Goal: Transaction & Acquisition: Purchase product/service

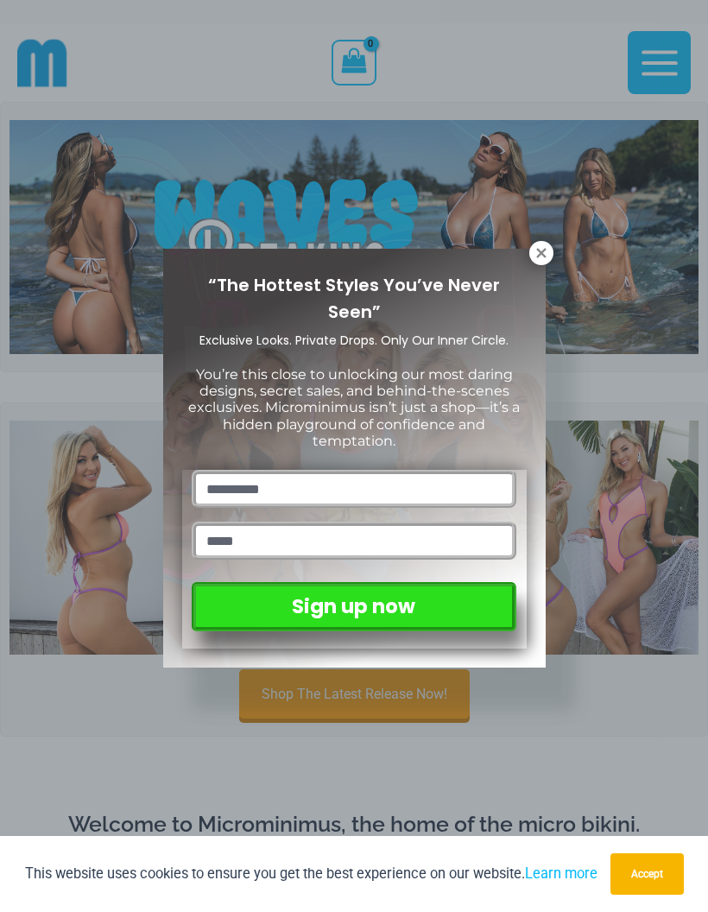
click at [540, 245] on icon at bounding box center [542, 253] width 16 height 16
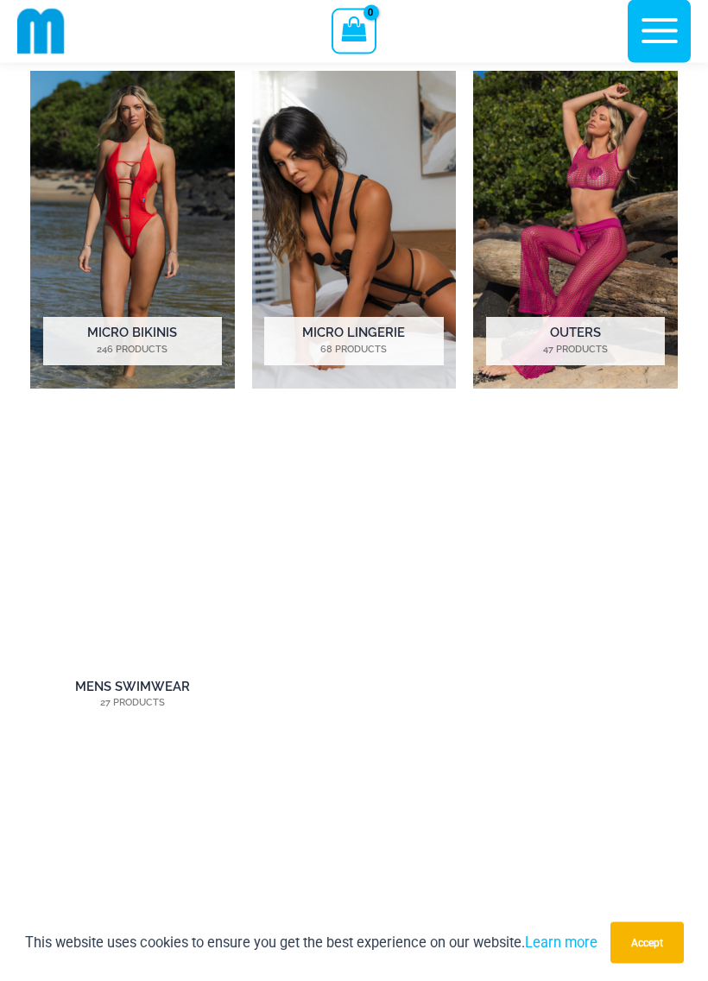
scroll to position [898, 0]
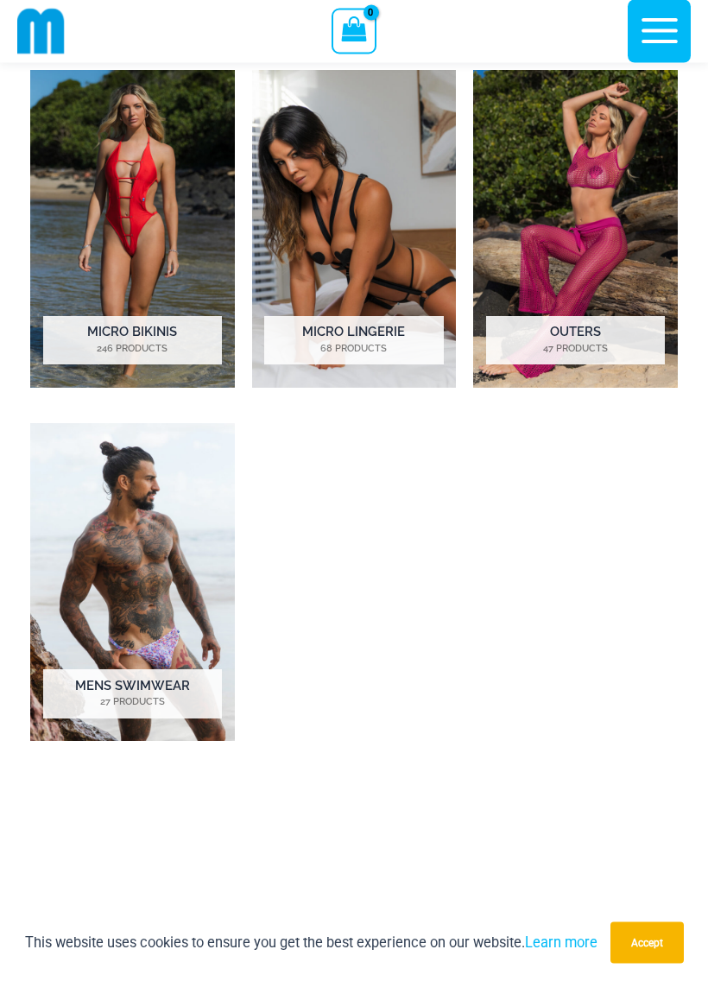
click at [99, 338] on h2 "Micro Bikinis 246 Products" at bounding box center [132, 341] width 179 height 48
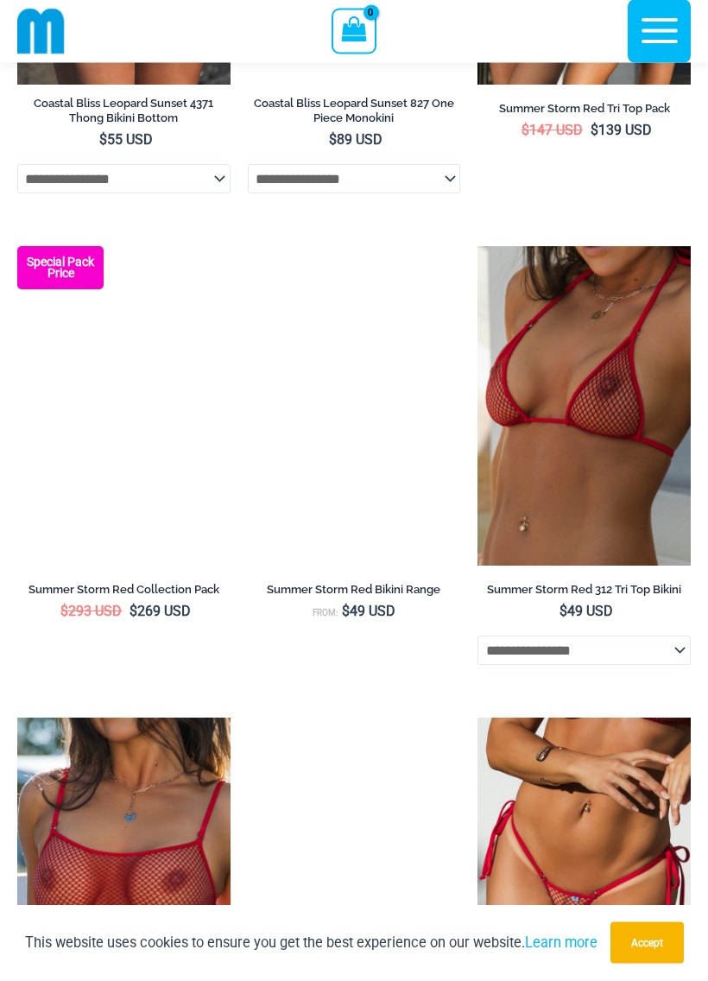
scroll to position [4145, 0]
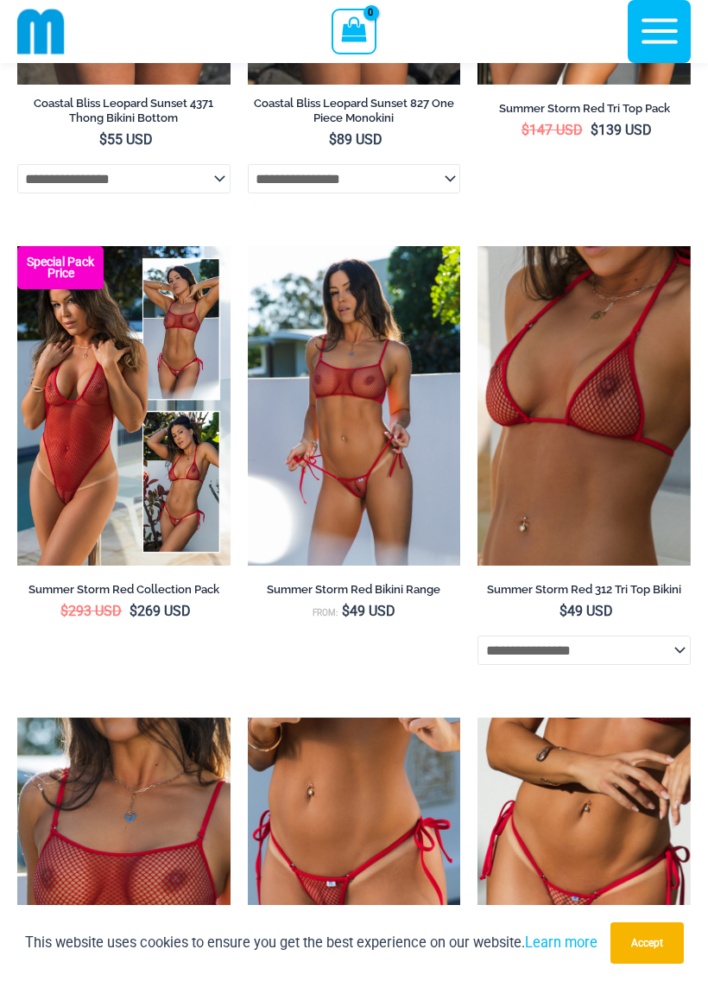
click at [248, 246] on img at bounding box center [248, 246] width 0 height 0
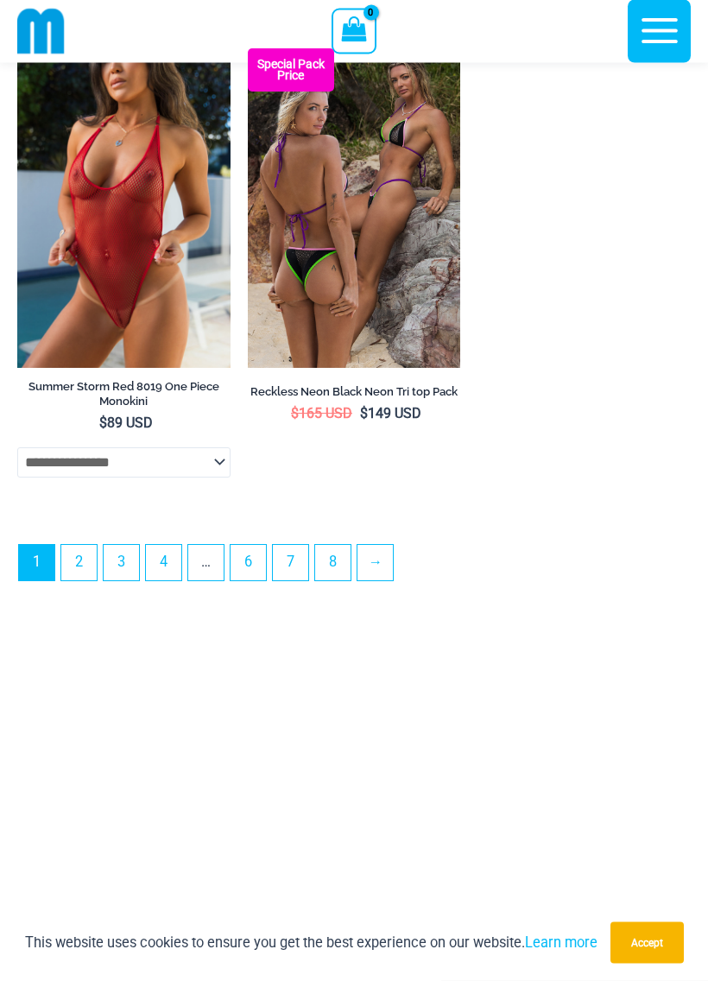
scroll to position [5295, 0]
click at [248, 48] on img at bounding box center [248, 48] width 0 height 0
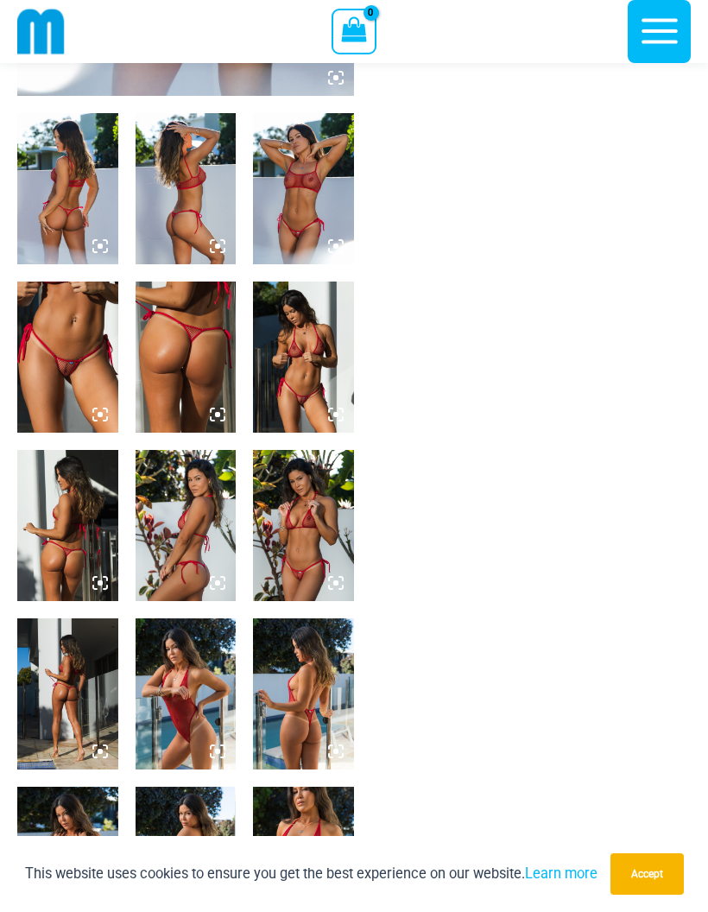
scroll to position [515, 0]
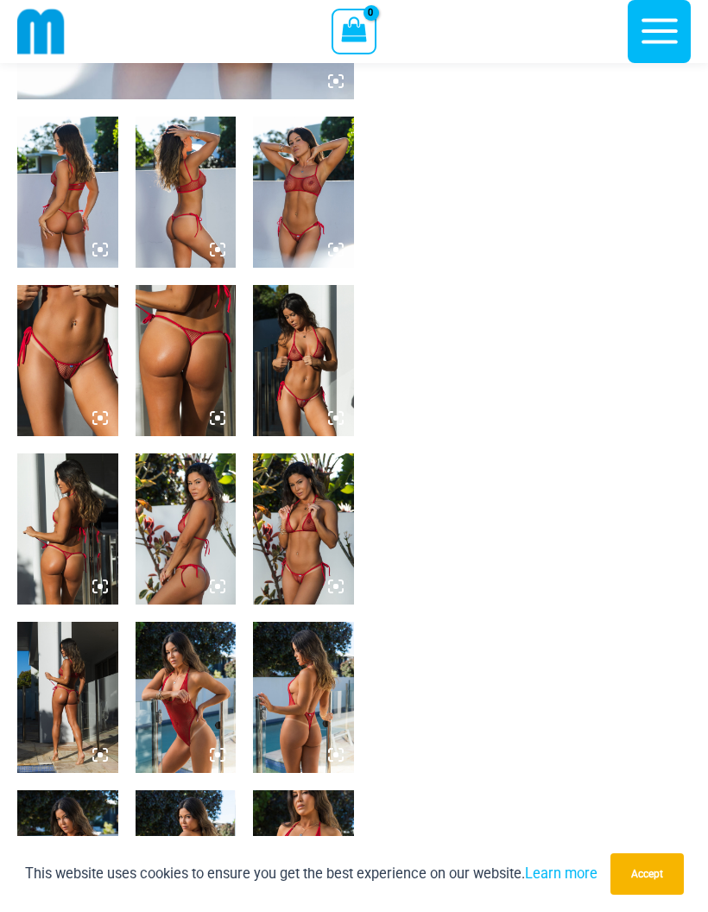
click at [293, 395] on img at bounding box center [303, 360] width 101 height 151
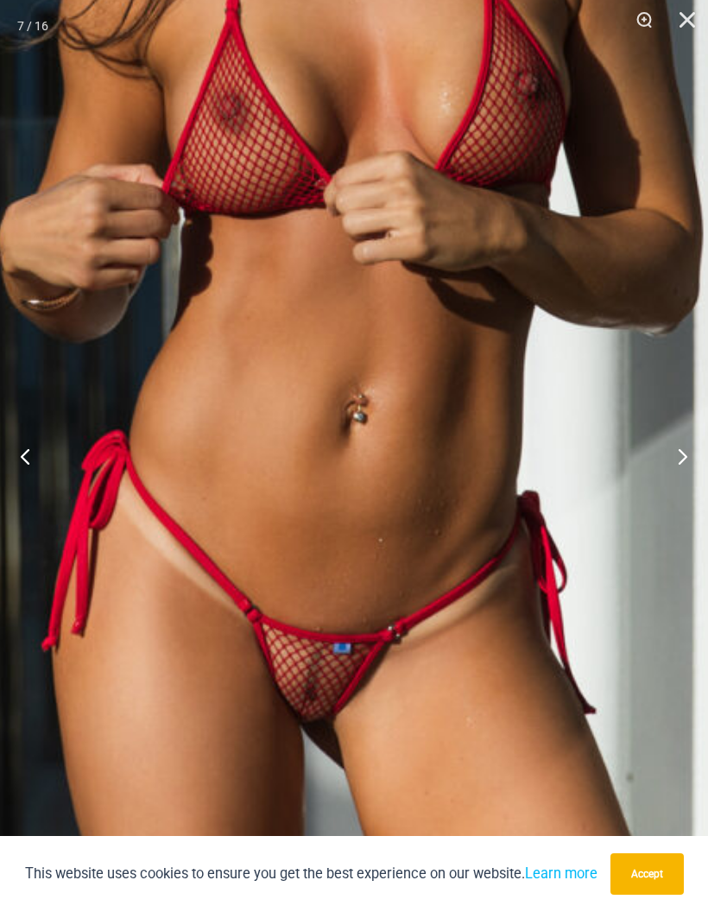
click at [682, 22] on button "Close" at bounding box center [681, 26] width 43 height 52
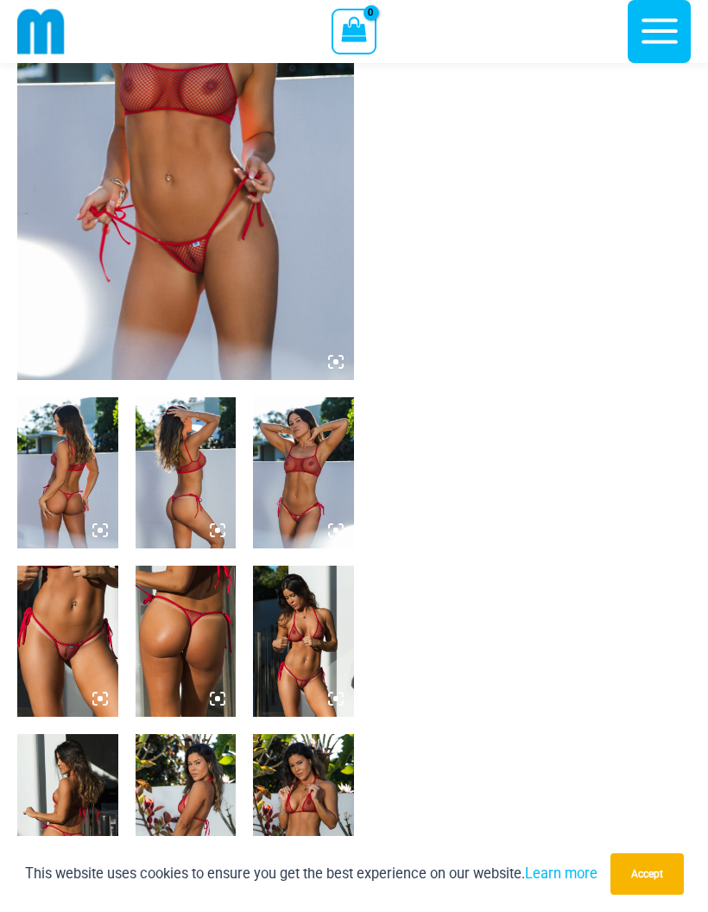
scroll to position [204, 0]
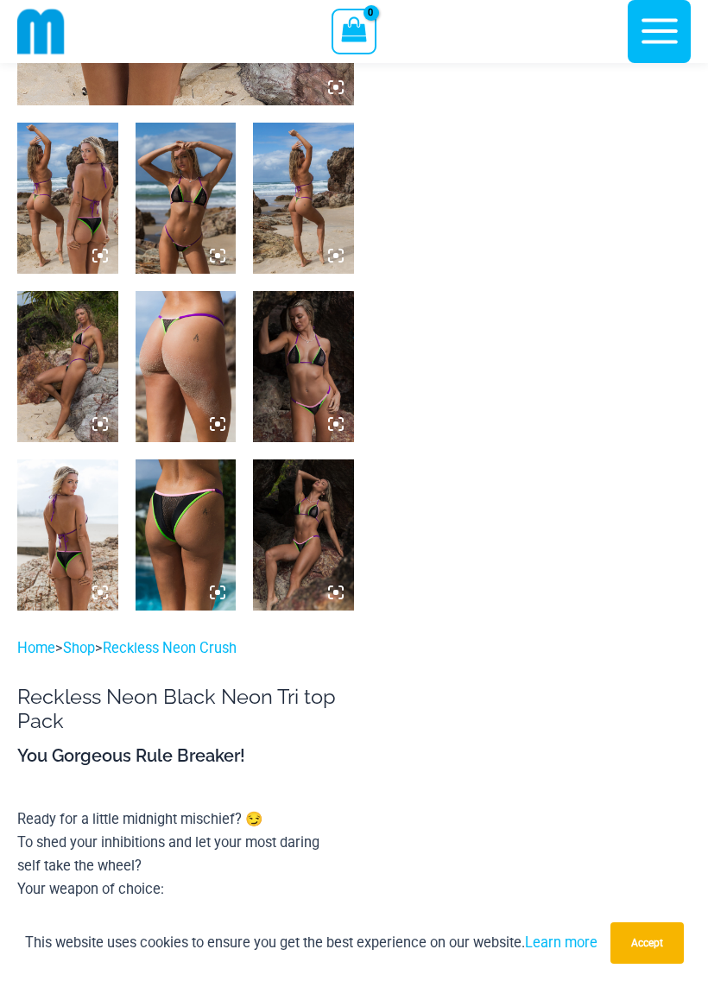
scroll to position [551, 0]
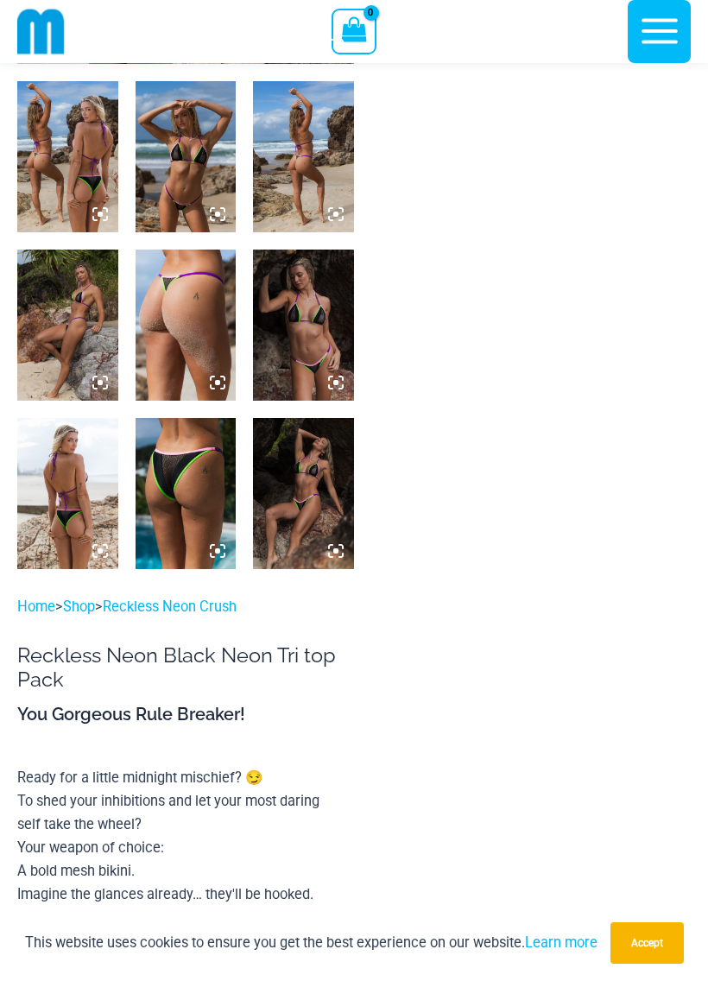
click at [309, 487] on img at bounding box center [303, 493] width 101 height 151
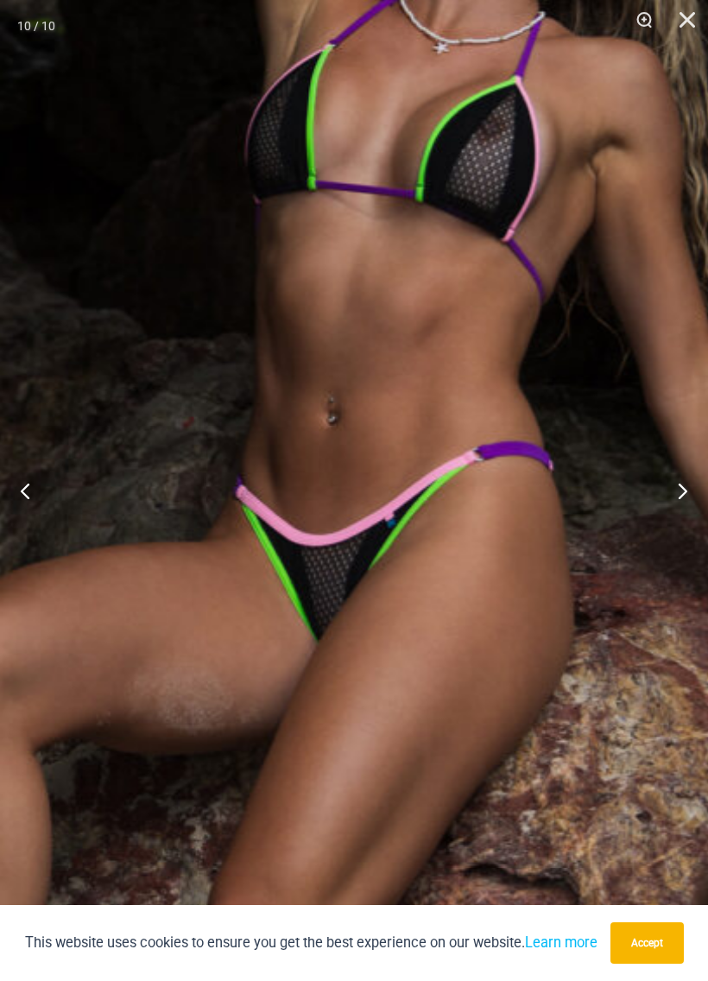
click at [373, 550] on img at bounding box center [361, 435] width 1196 height 1791
click at [698, 11] on button "Close" at bounding box center [681, 26] width 43 height 52
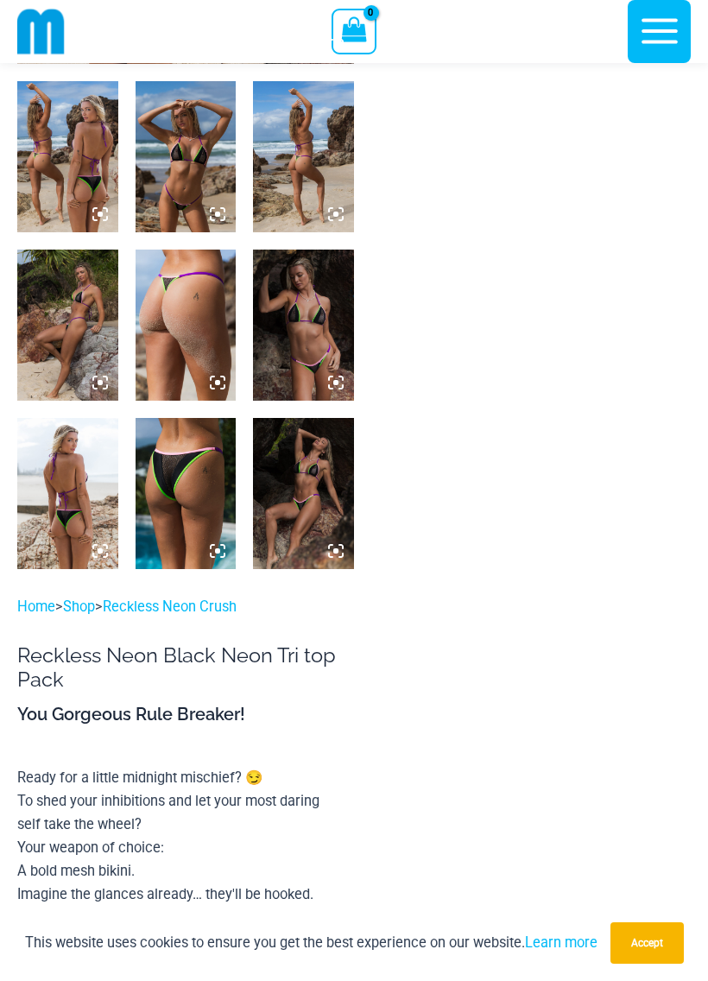
click at [183, 171] on img at bounding box center [186, 156] width 101 height 151
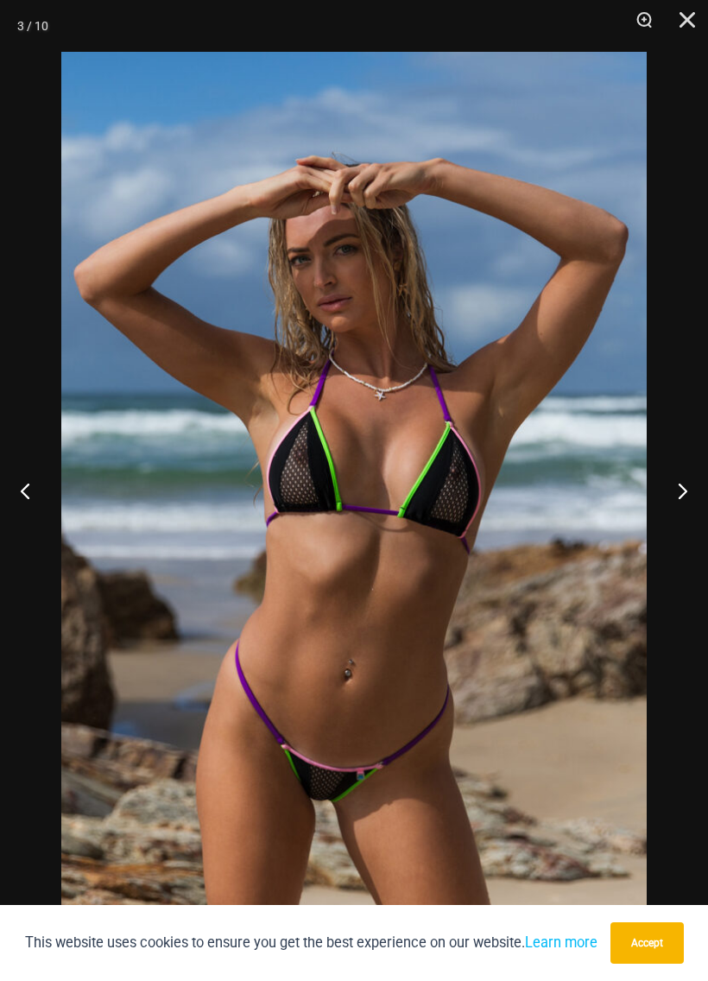
click at [695, 1] on button "Close" at bounding box center [681, 26] width 43 height 52
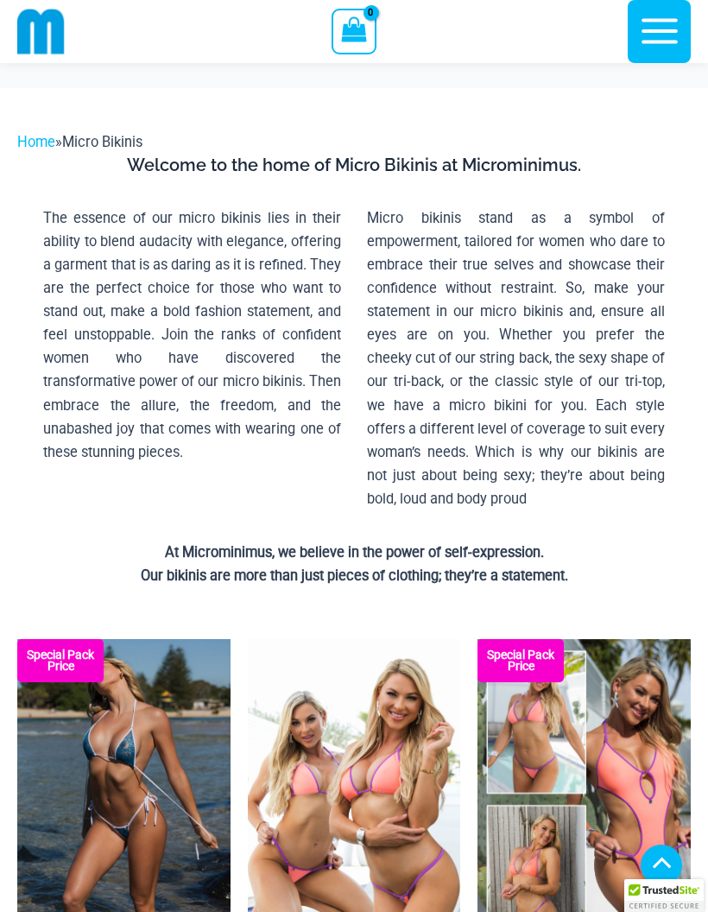
scroll to position [2421, 0]
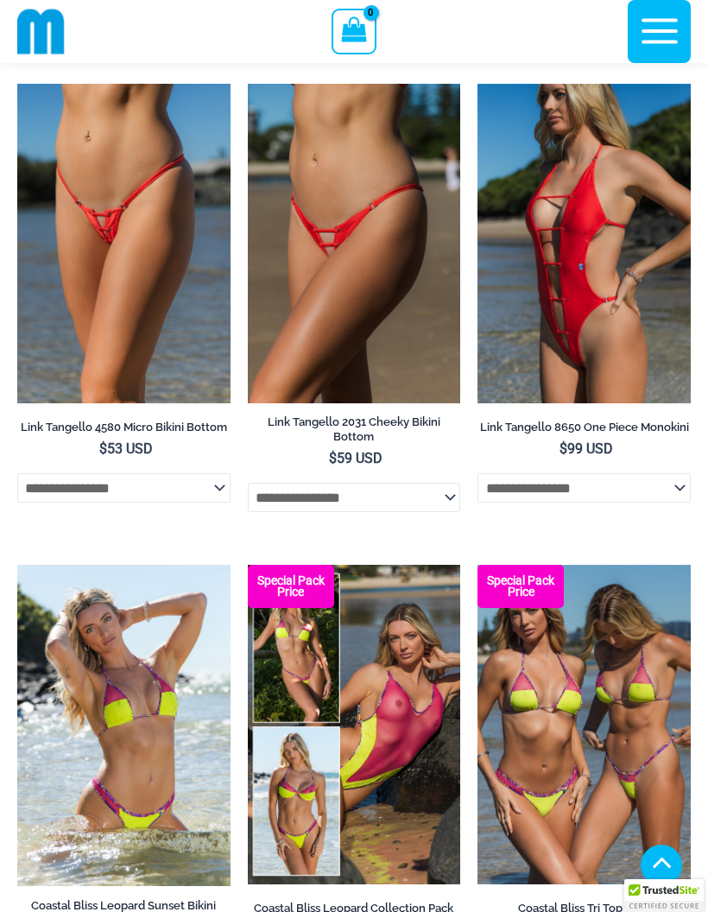
click at [660, 41] on icon "button" at bounding box center [659, 31] width 36 height 25
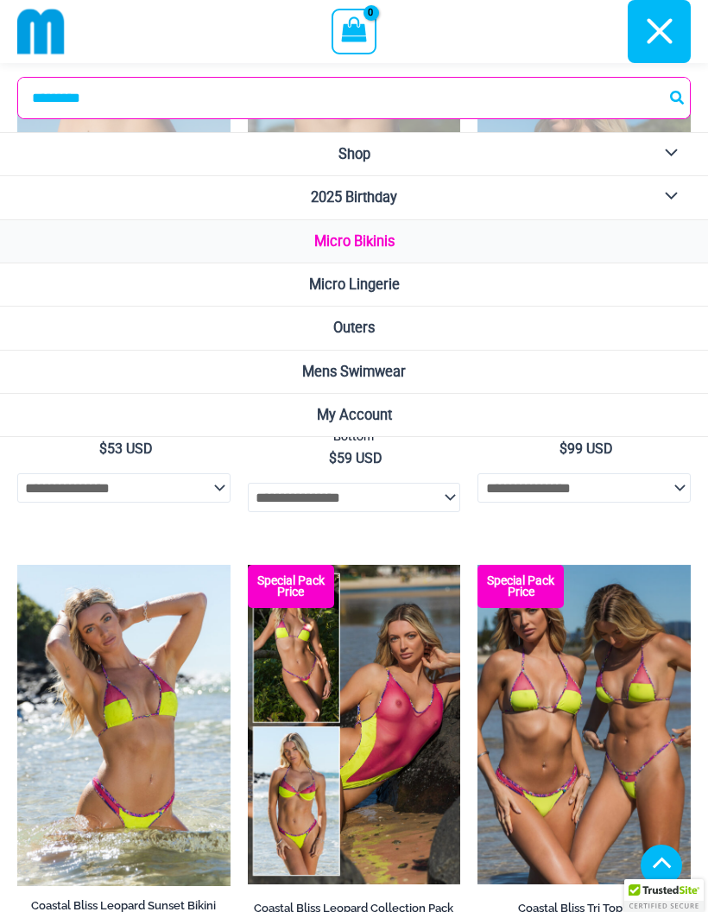
click at [511, 493] on select "**********" at bounding box center [583, 487] width 213 height 29
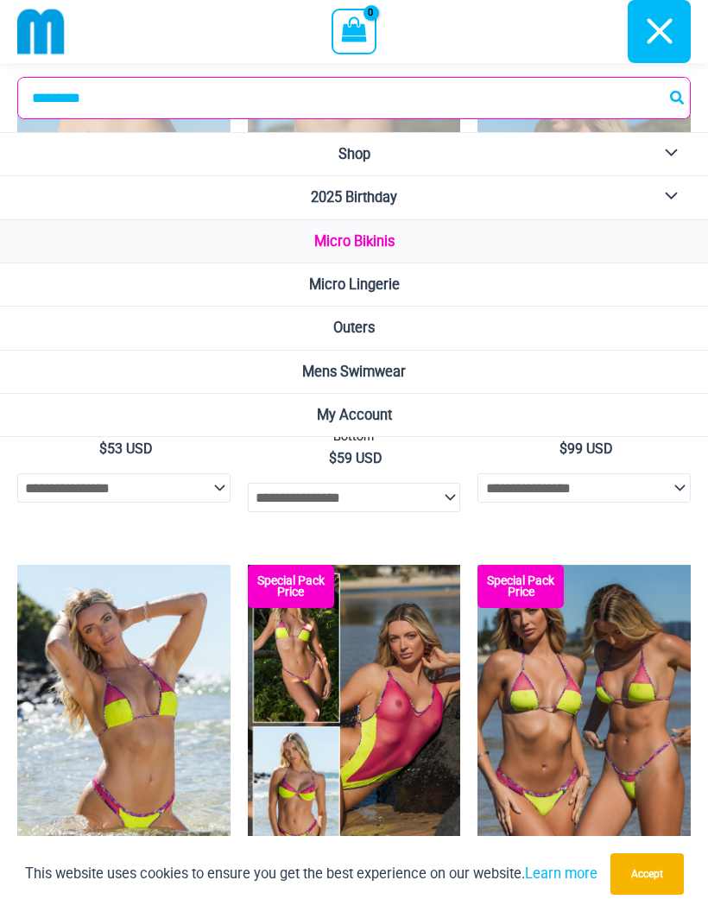
click at [382, 367] on span "Mens Swimwear" at bounding box center [354, 371] width 104 height 16
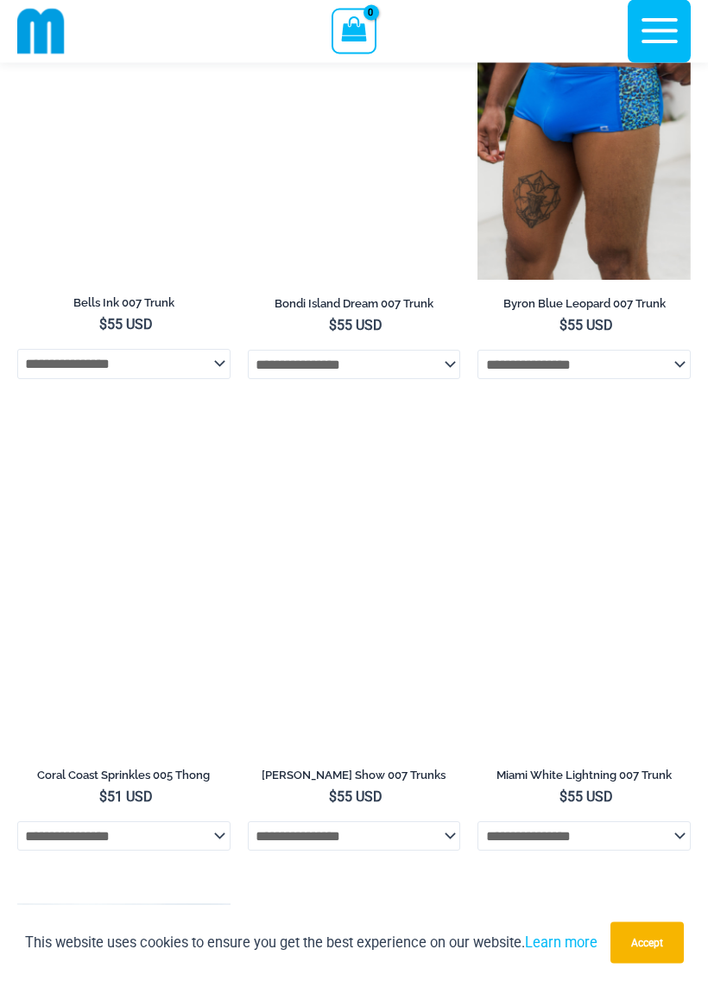
scroll to position [3212, 0]
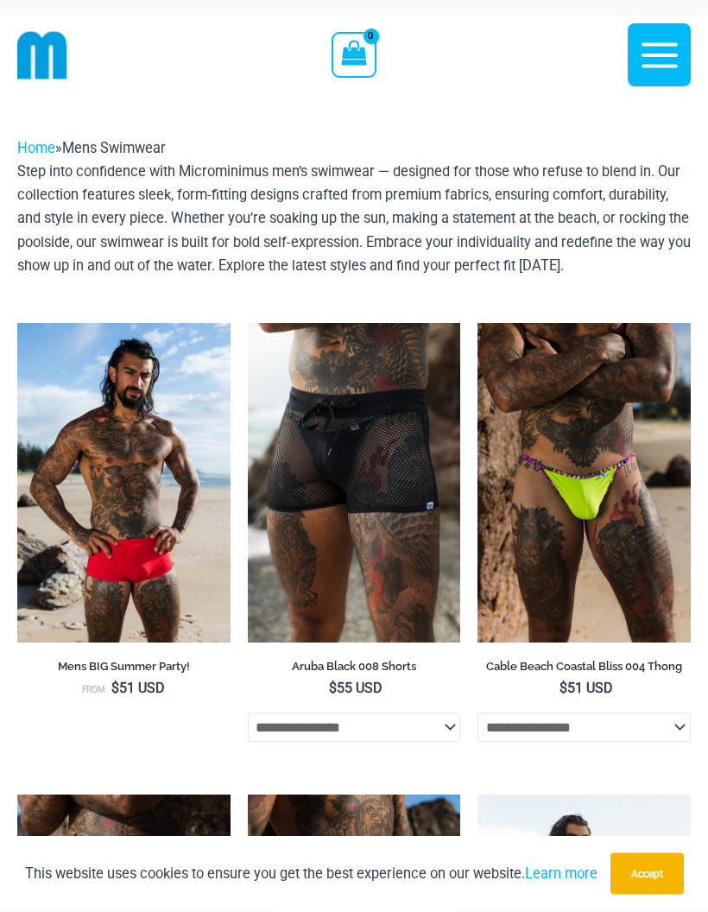
scroll to position [0, 0]
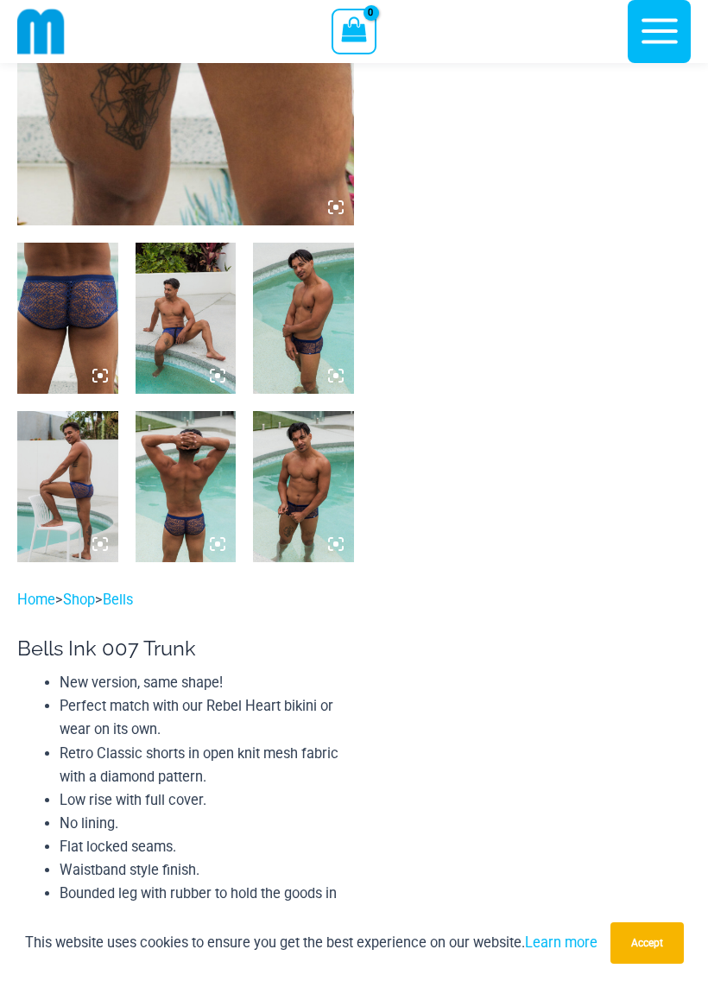
scroll to position [390, 0]
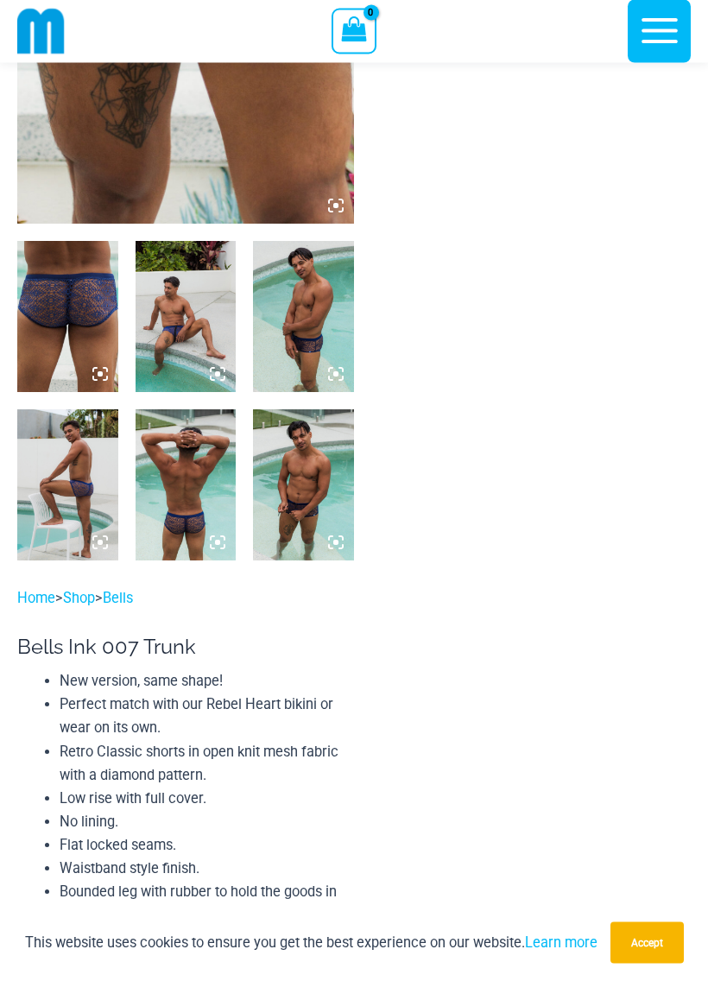
click at [182, 342] on img at bounding box center [186, 317] width 101 height 151
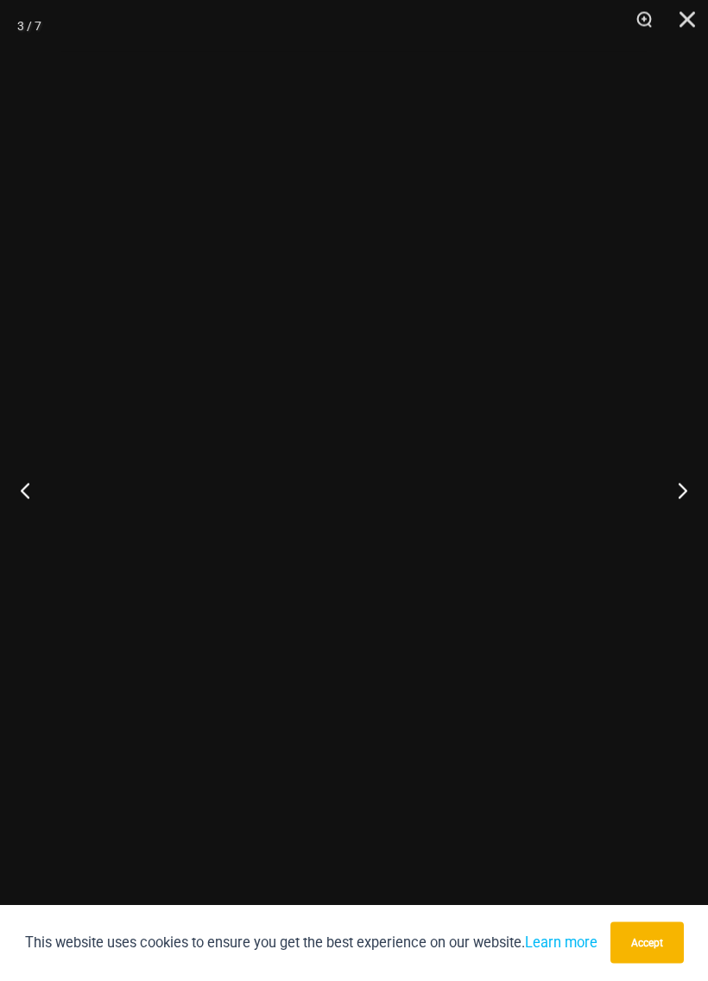
scroll to position [391, 0]
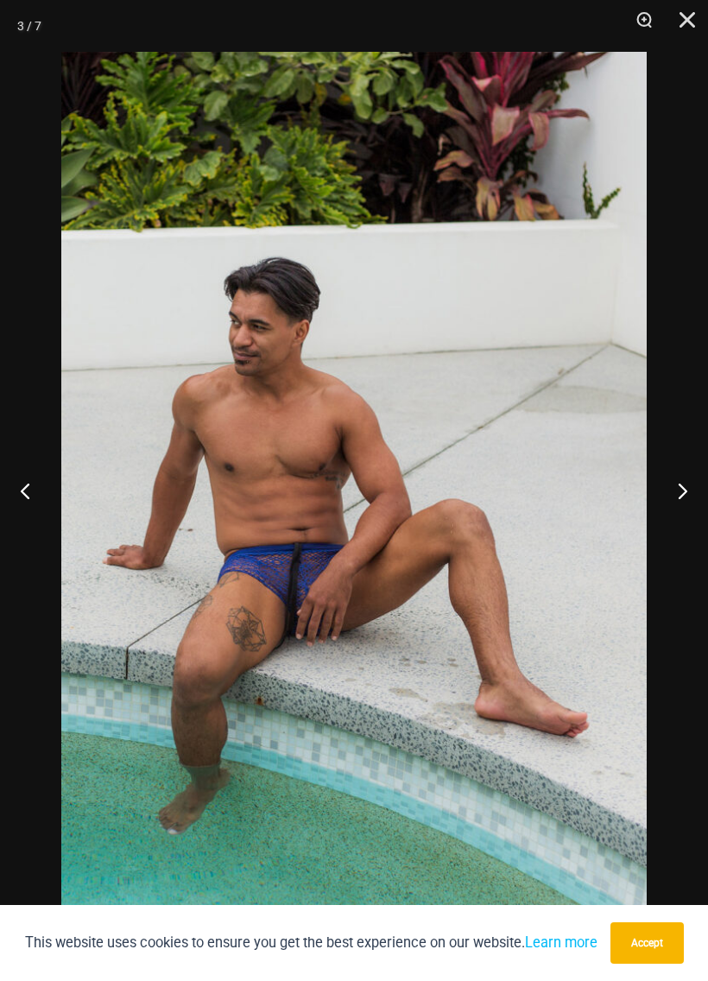
click at [700, 18] on button "Close" at bounding box center [681, 26] width 43 height 52
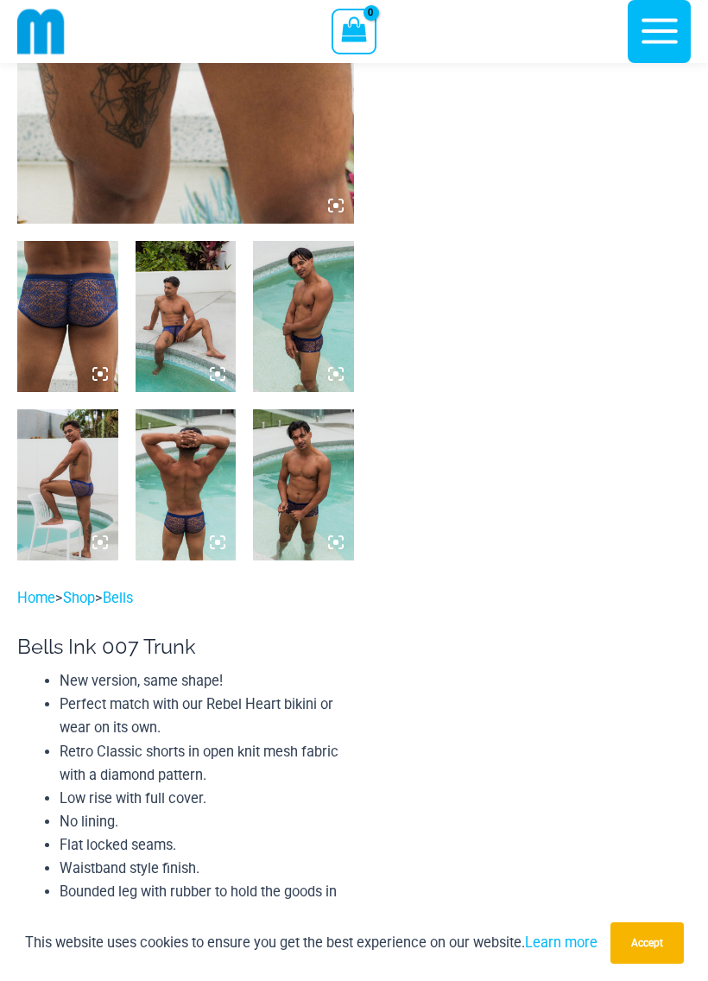
click at [669, 25] on icon "button" at bounding box center [659, 30] width 43 height 43
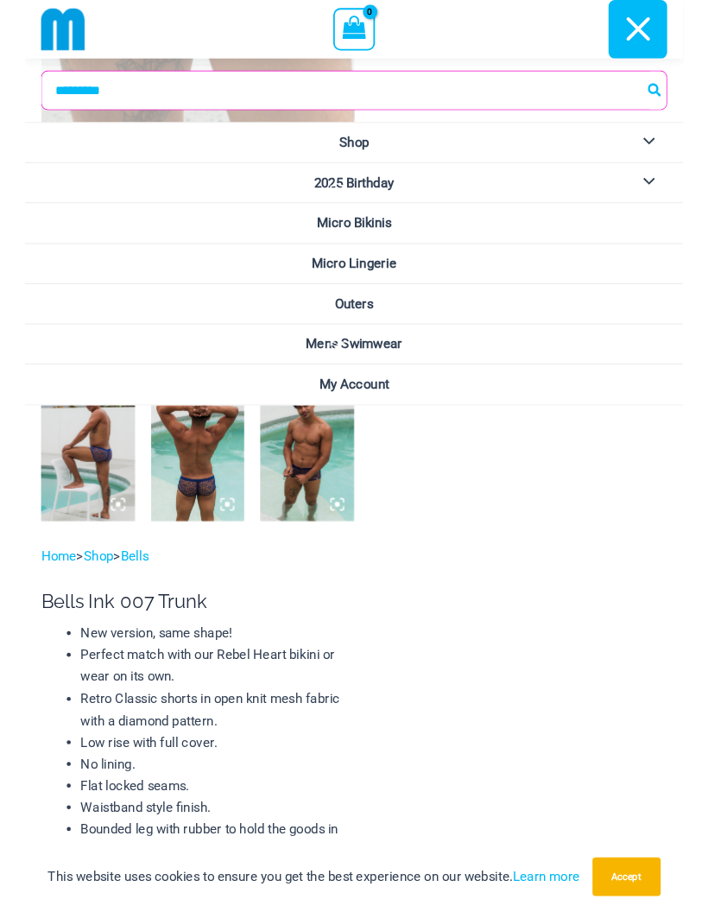
scroll to position [460, 0]
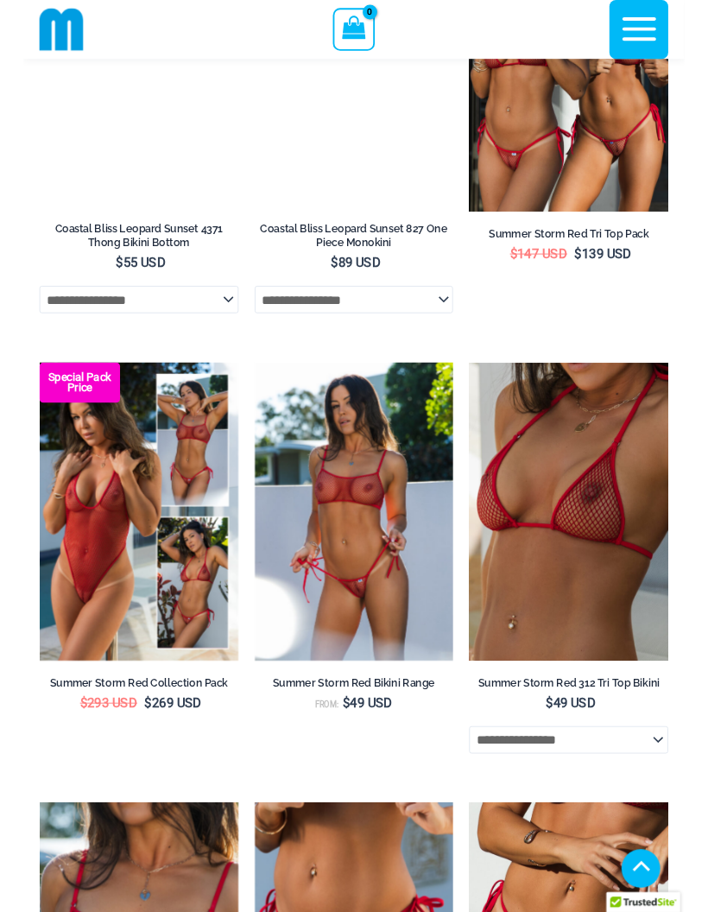
scroll to position [4067, 0]
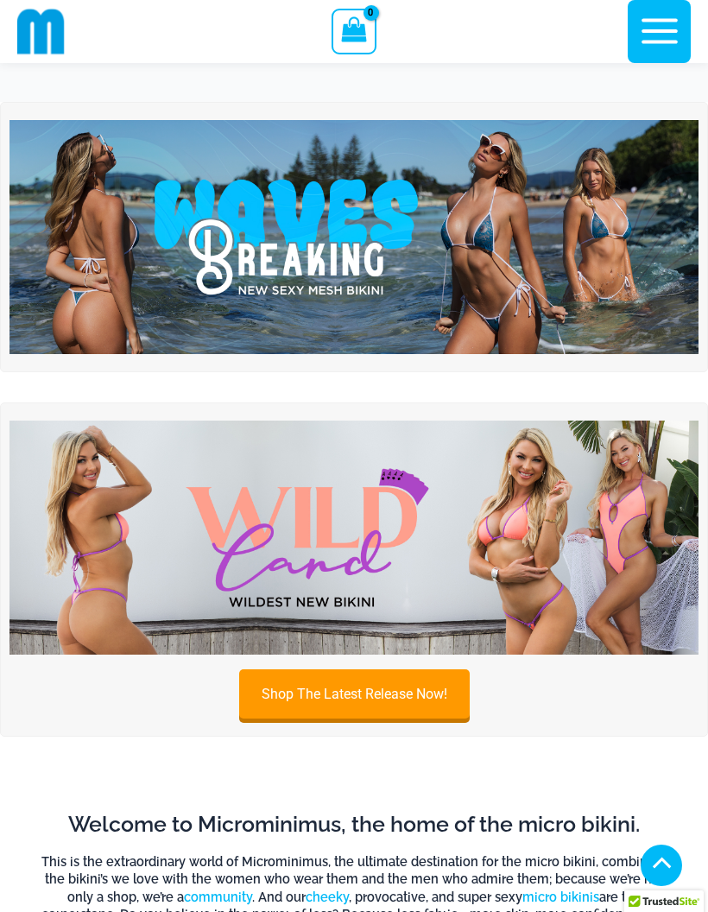
scroll to position [4067, 0]
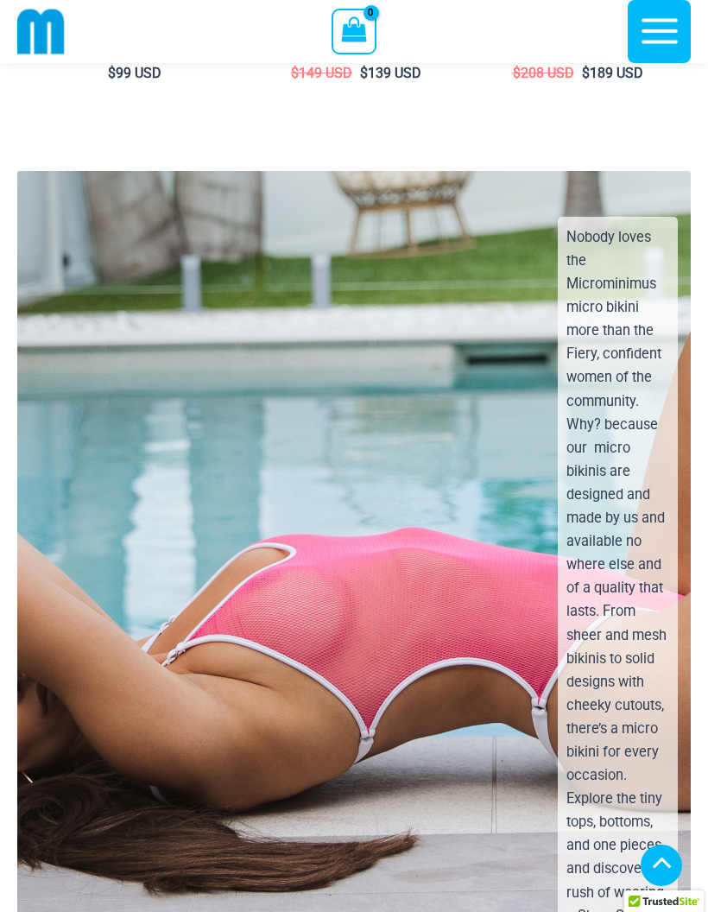
click at [675, 26] on icon "button" at bounding box center [659, 30] width 43 height 43
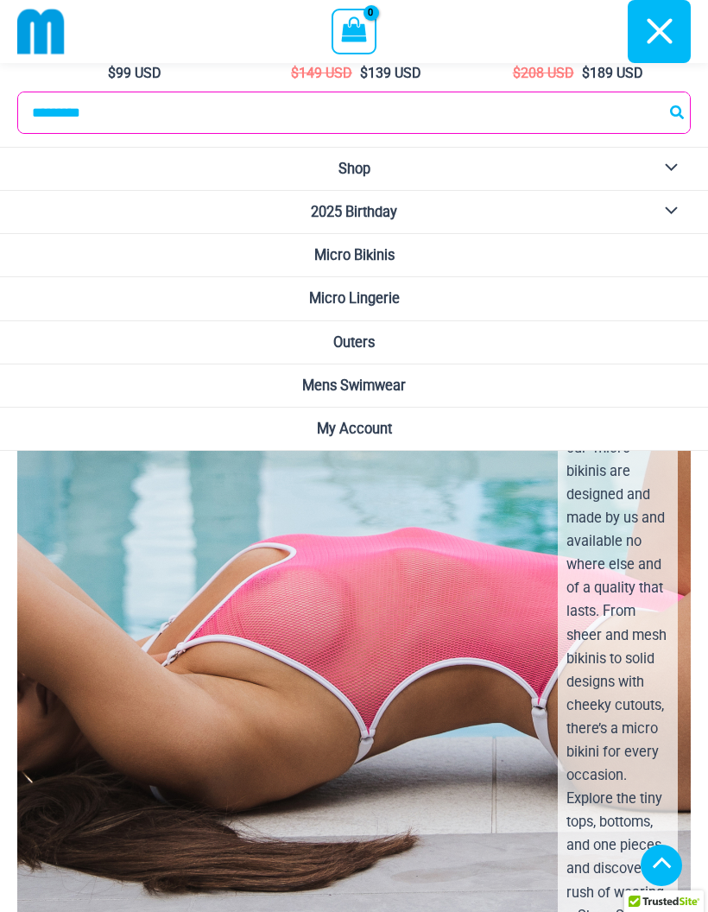
click at [170, 537] on div "Nobody loves the Microminimus micro bikini more than the Fiery, confident women…" at bounding box center [355, 614] width 704 height 826
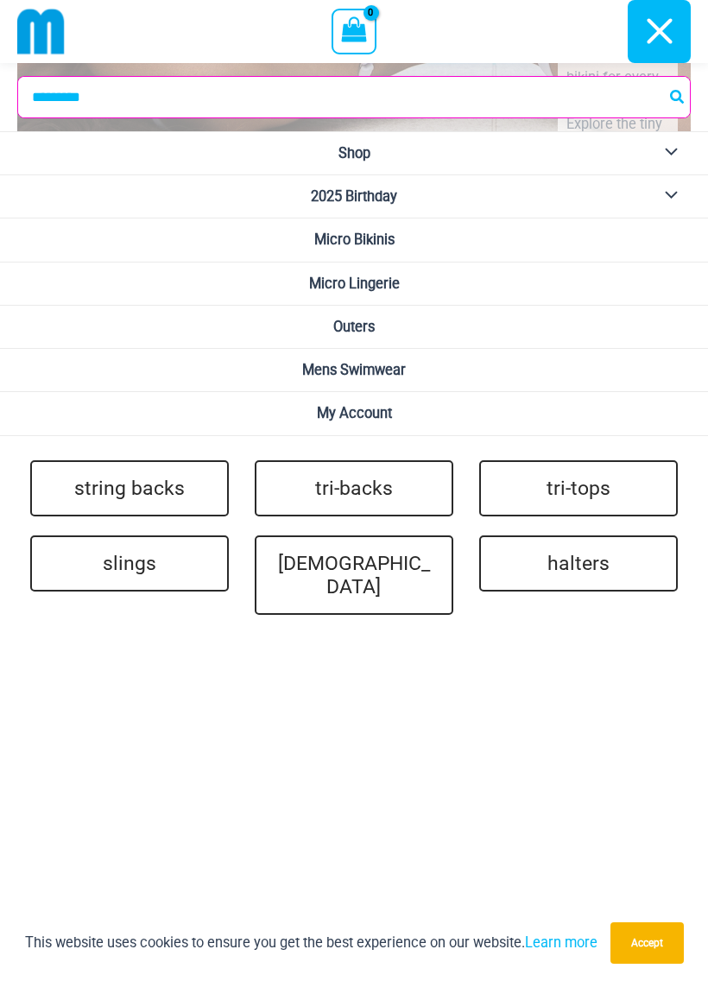
scroll to position [4876, 0]
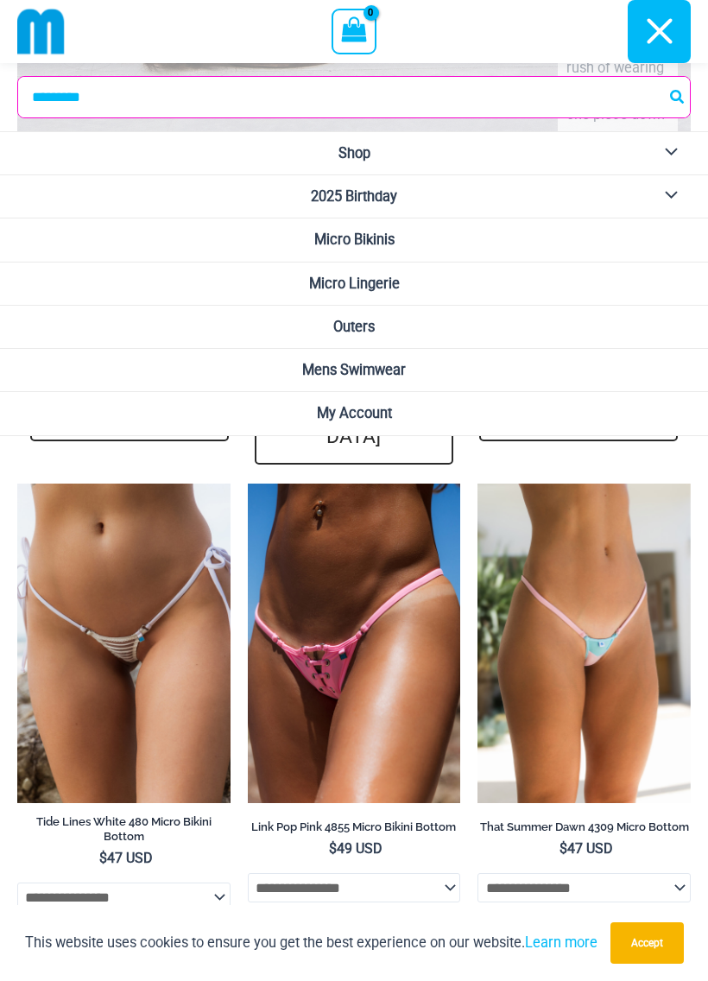
click at [248, 483] on img at bounding box center [248, 483] width 0 height 0
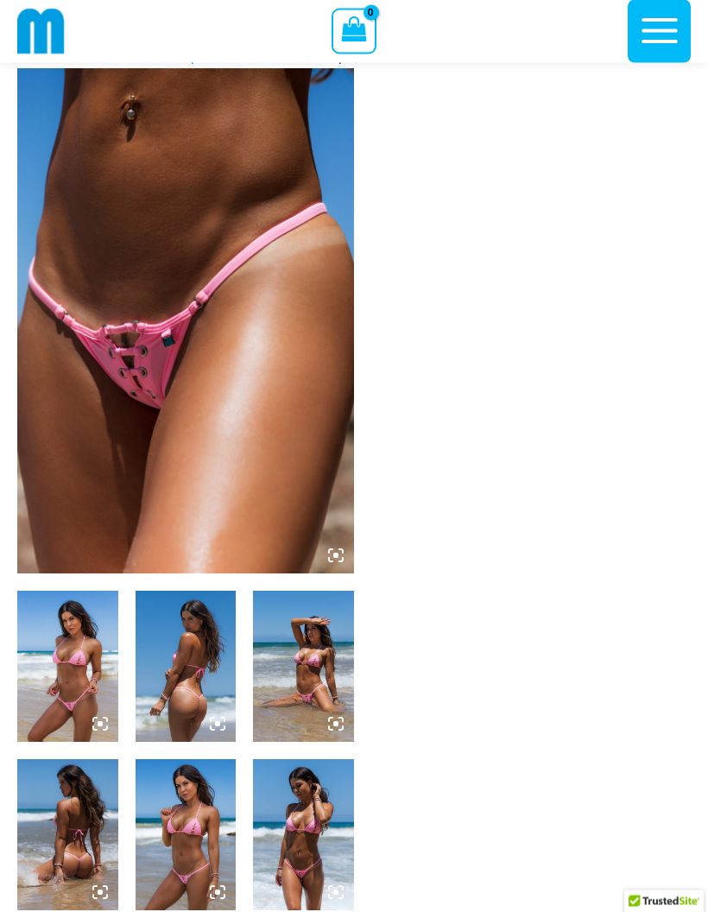
scroll to position [29, 0]
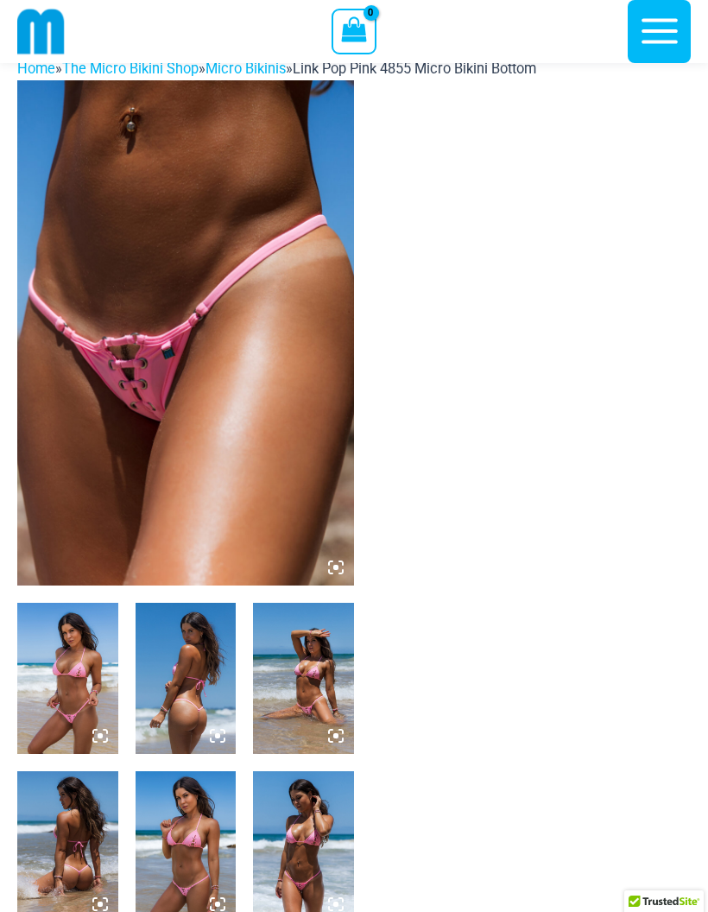
click at [339, 558] on img at bounding box center [185, 332] width 337 height 505
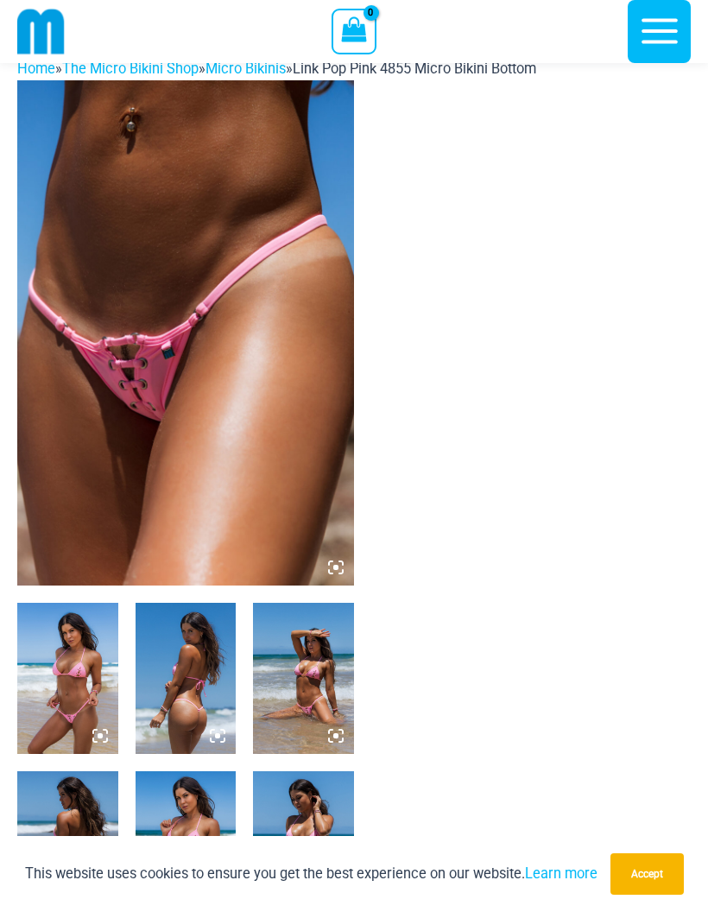
click at [336, 558] on img at bounding box center [185, 332] width 337 height 505
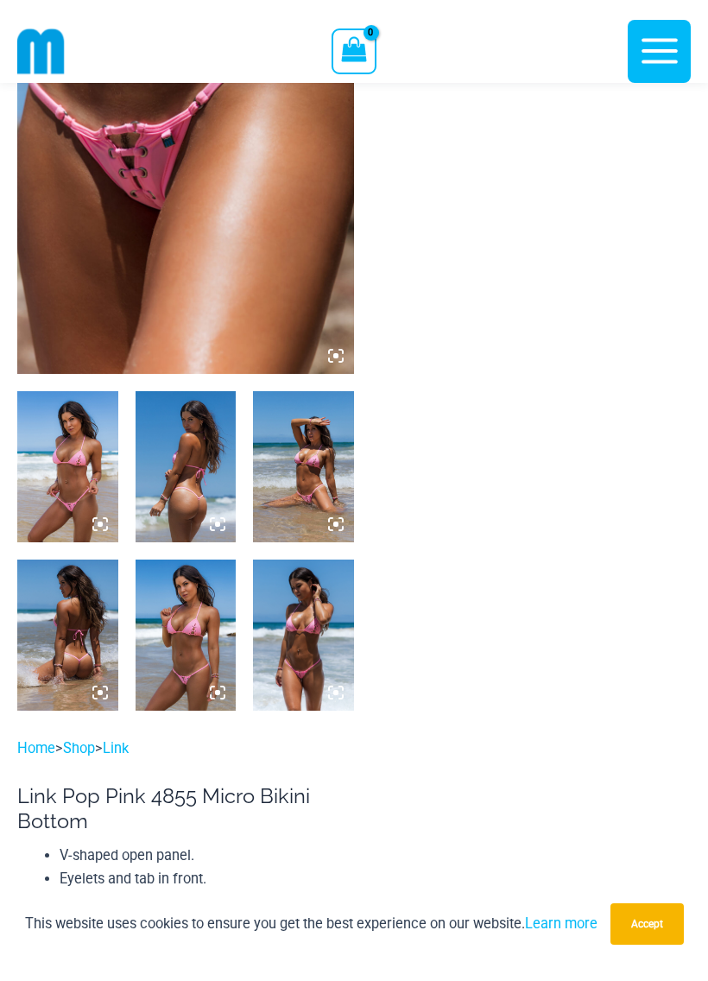
scroll to position [223, 0]
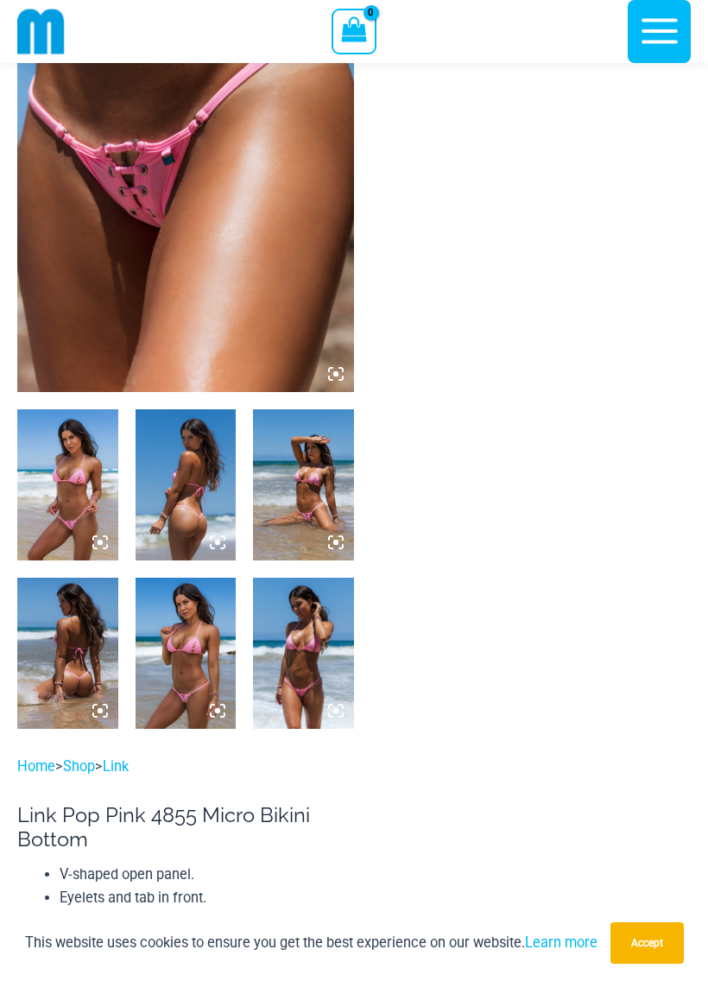
click at [188, 658] on img at bounding box center [186, 653] width 101 height 151
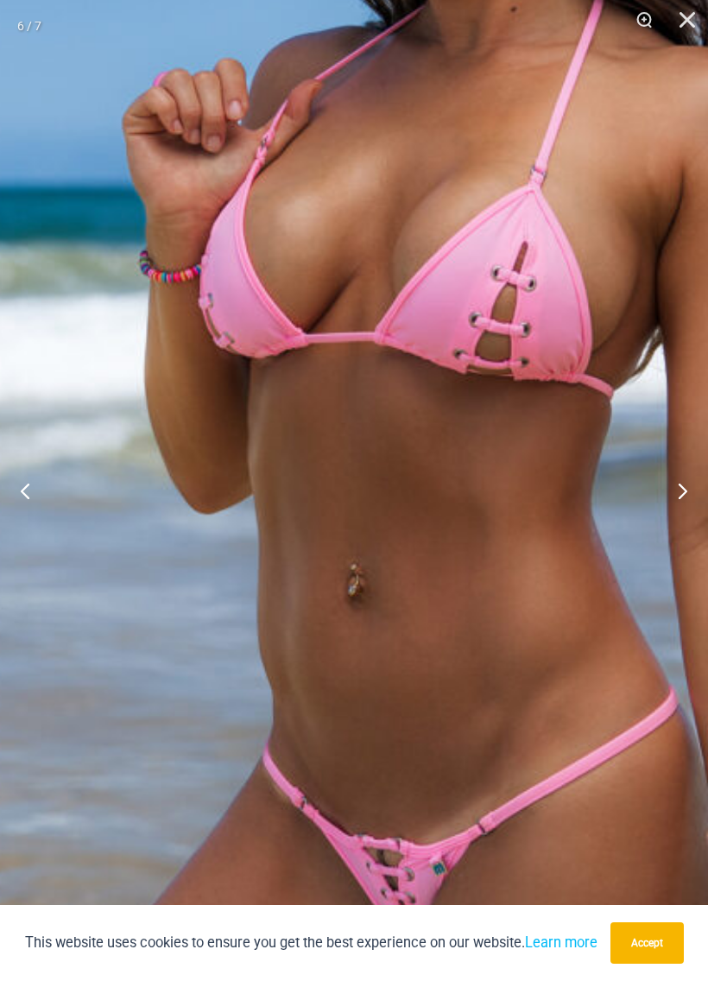
click at [561, 681] on img at bounding box center [414, 374] width 1146 height 1717
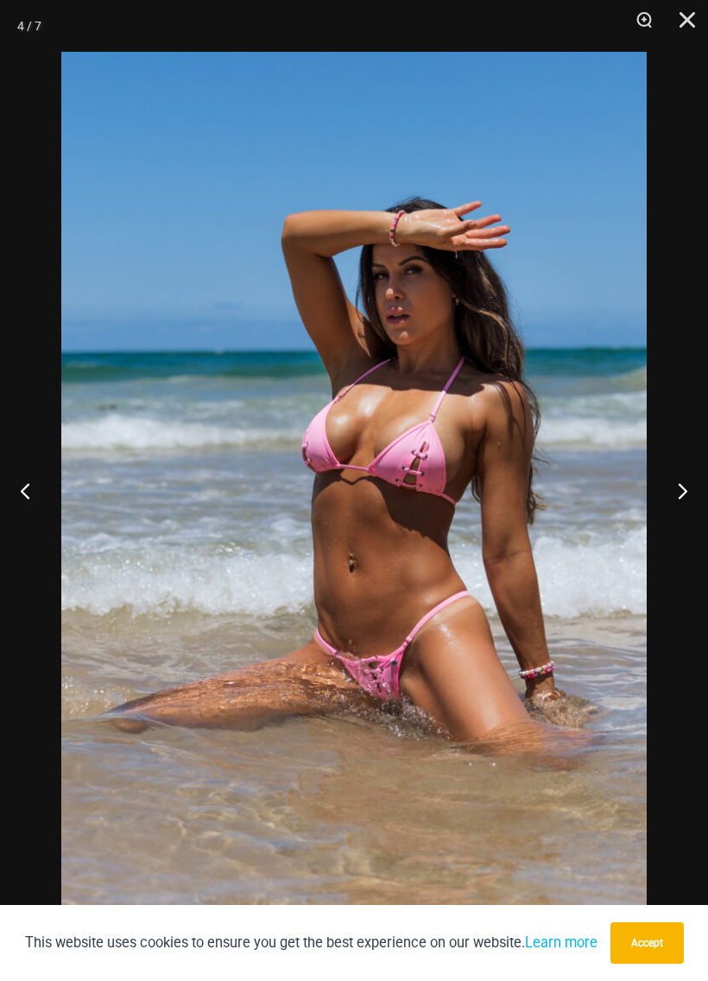
click at [526, 641] on img at bounding box center [353, 490] width 585 height 877
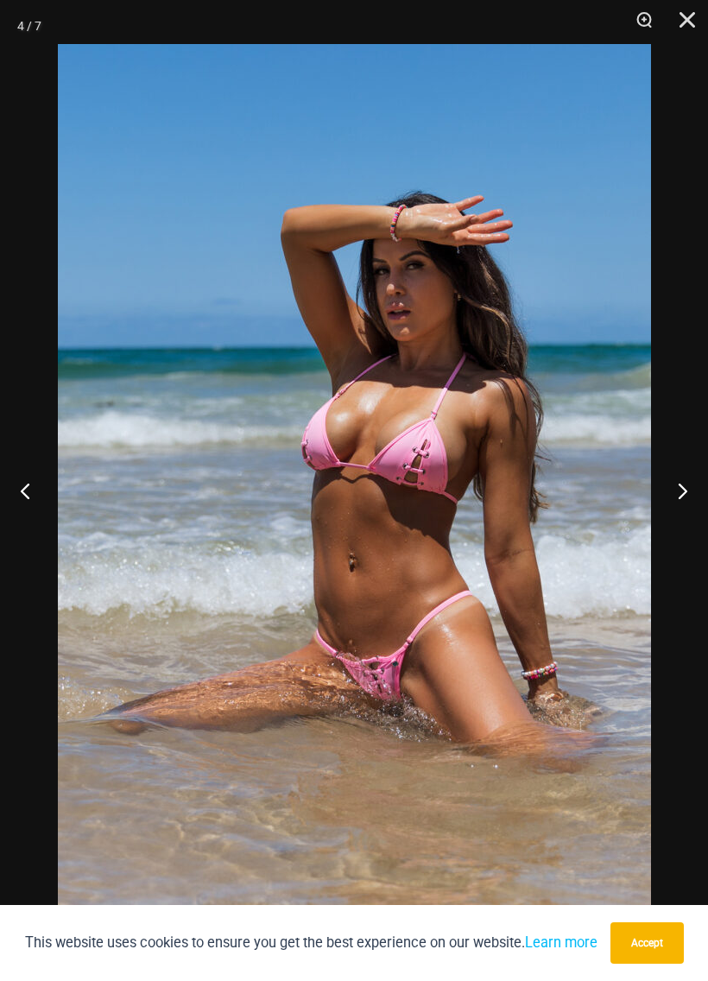
click at [496, 649] on img at bounding box center [354, 488] width 593 height 889
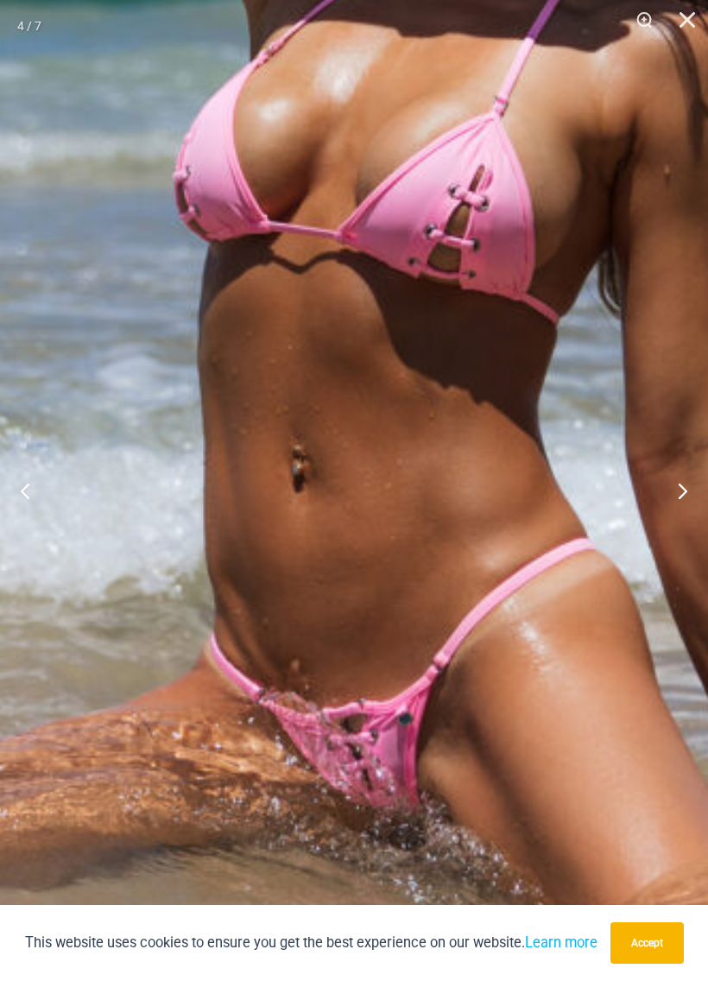
click at [558, 662] on img at bounding box center [304, 287] width 1463 height 2194
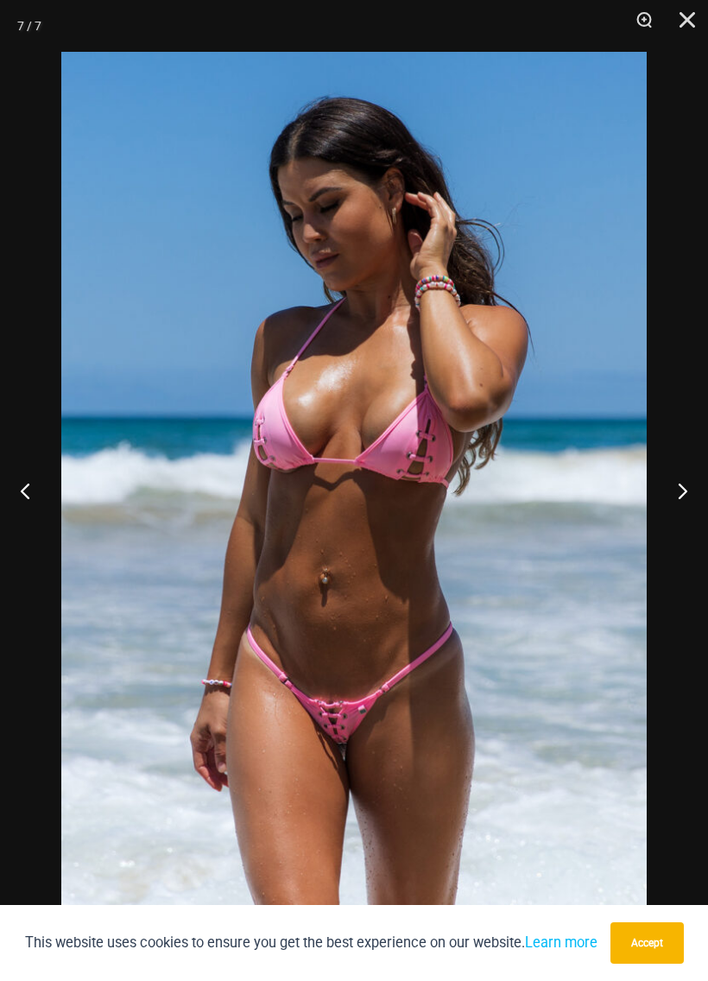
click at [682, 632] on div at bounding box center [354, 490] width 708 height 981
click at [16, 645] on div at bounding box center [354, 490] width 708 height 981
click at [699, 672] on div at bounding box center [354, 490] width 708 height 981
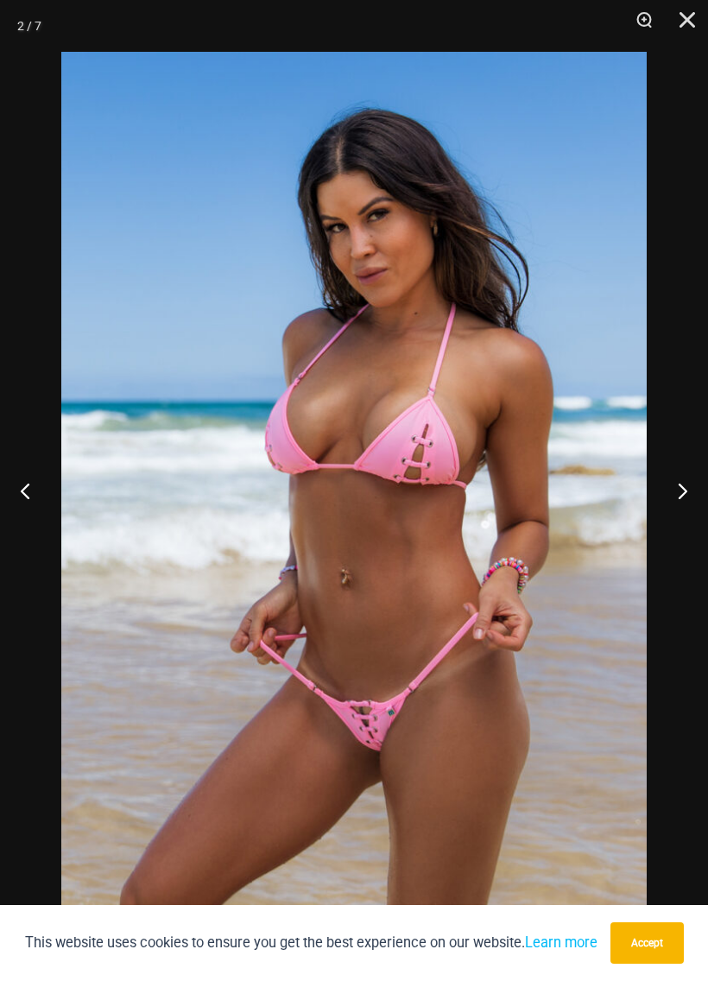
click at [677, 18] on button "Close" at bounding box center [681, 26] width 43 height 52
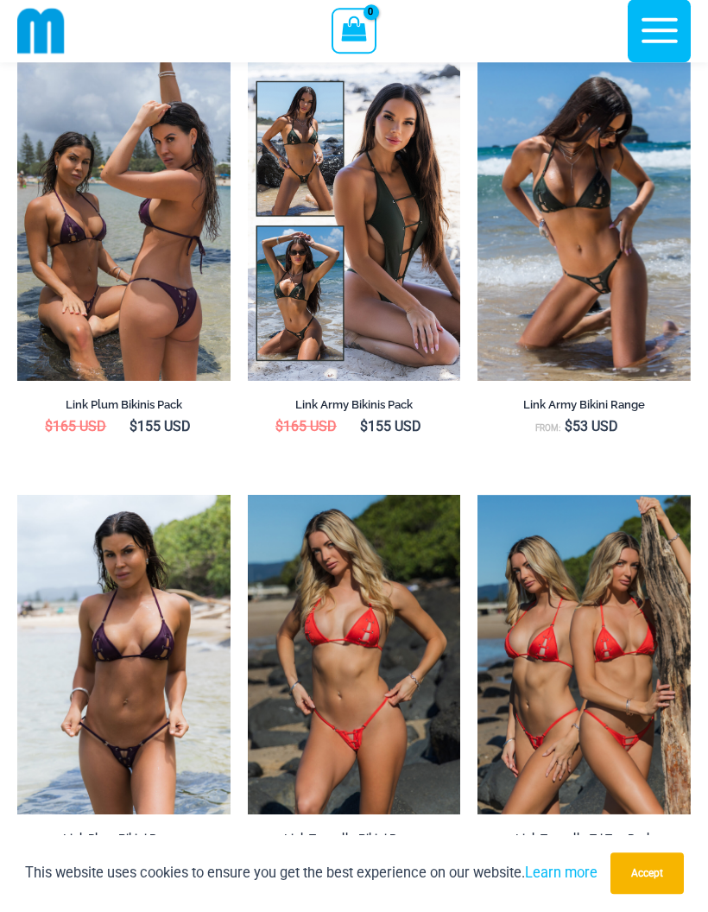
scroll to position [2483, 0]
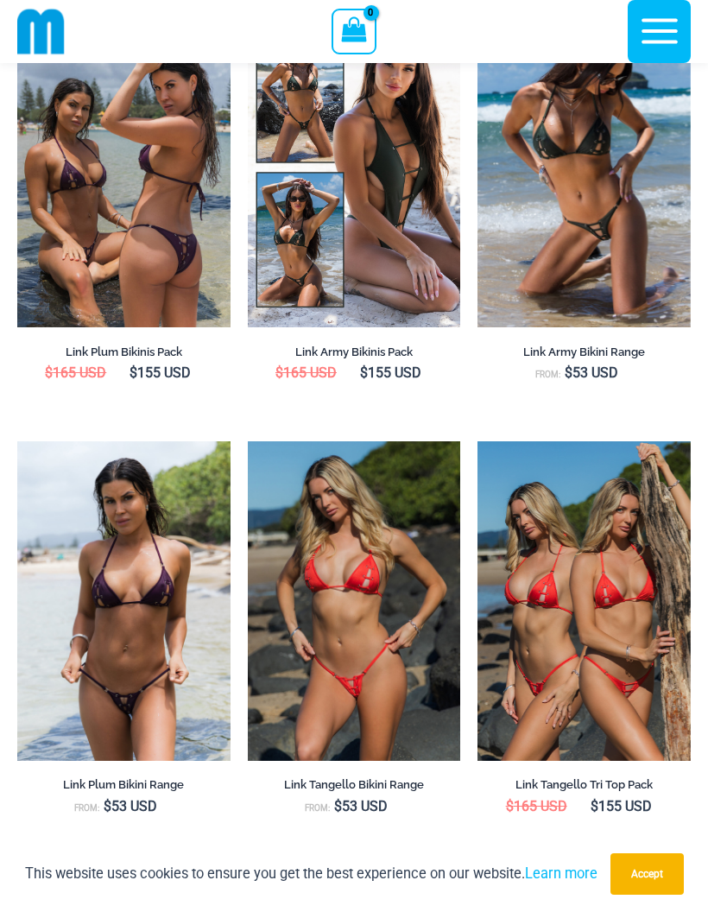
click at [477, 8] on img at bounding box center [477, 8] width 0 height 0
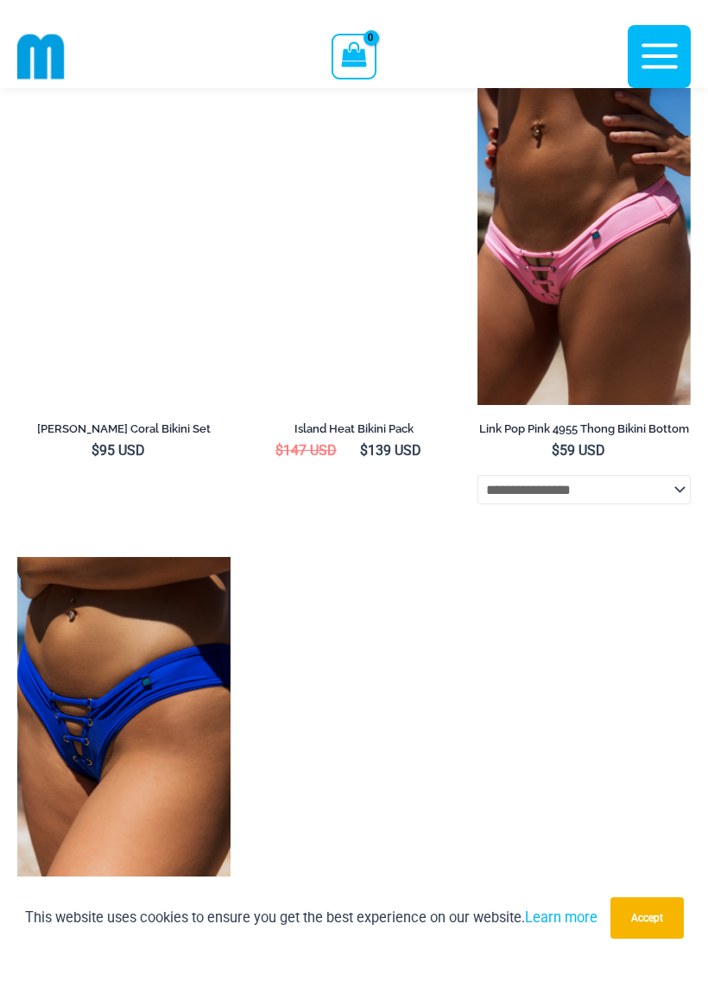
scroll to position [4207, 0]
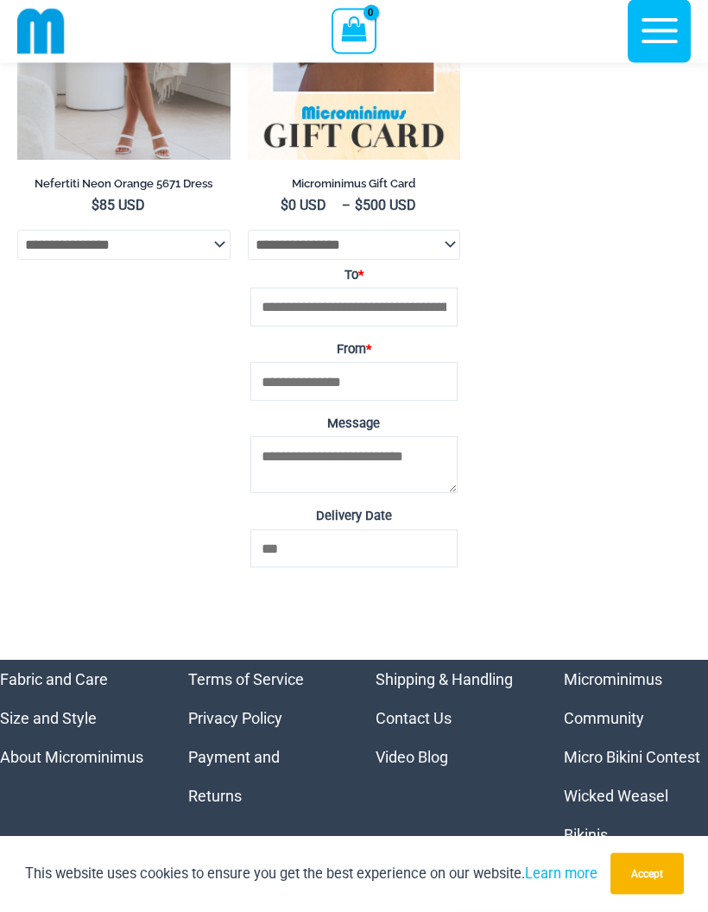
click at [659, 31] on icon "button" at bounding box center [659, 31] width 36 height 25
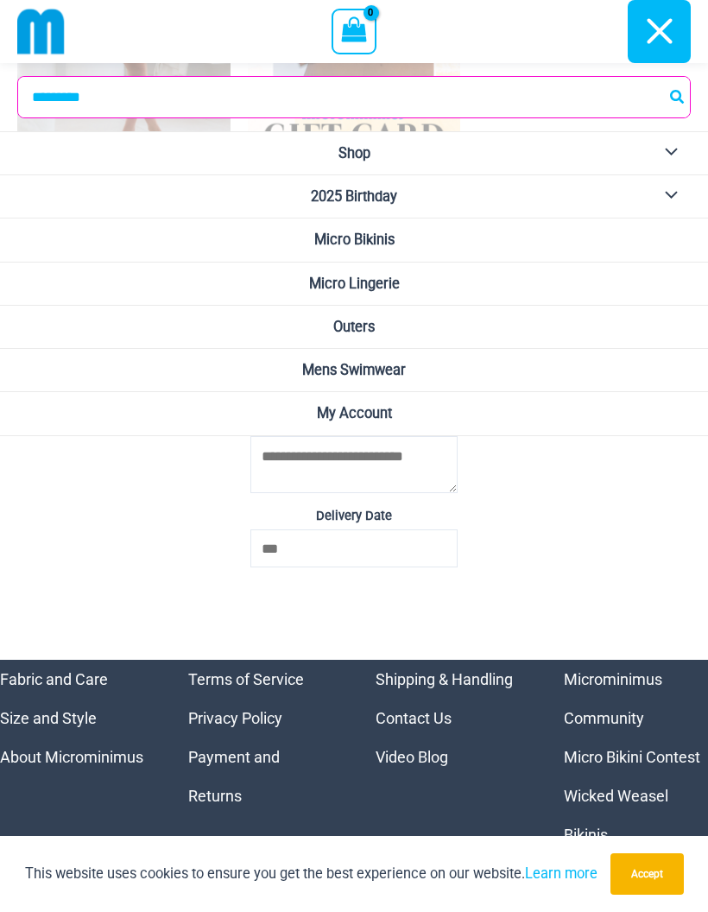
click at [612, 363] on link "Mens Swimwear" at bounding box center [354, 370] width 708 height 43
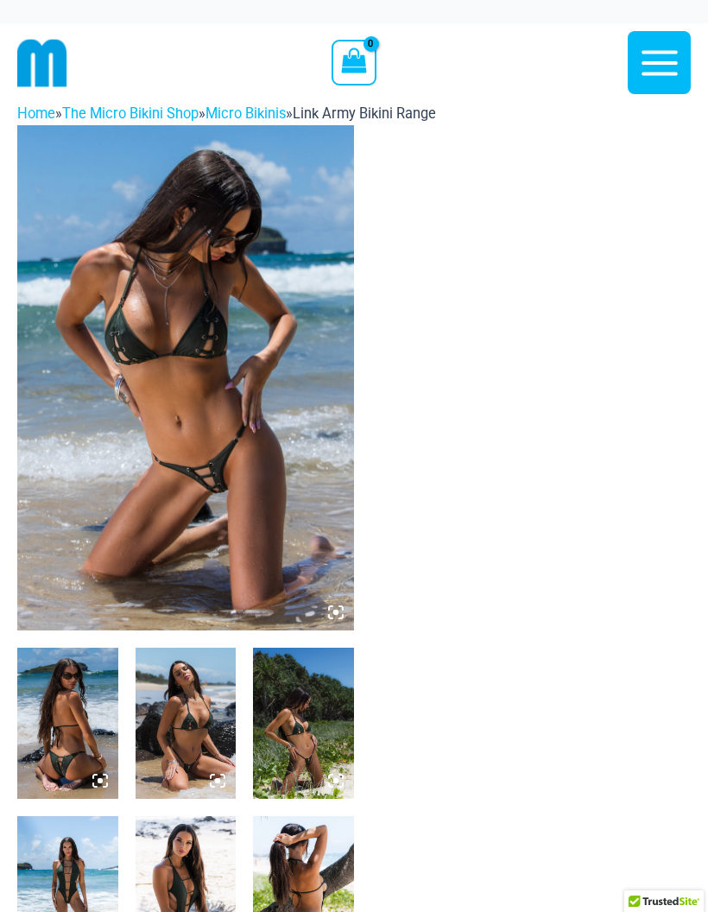
click at [129, 554] on img at bounding box center [185, 377] width 337 height 505
click at [127, 565] on img at bounding box center [185, 377] width 337 height 505
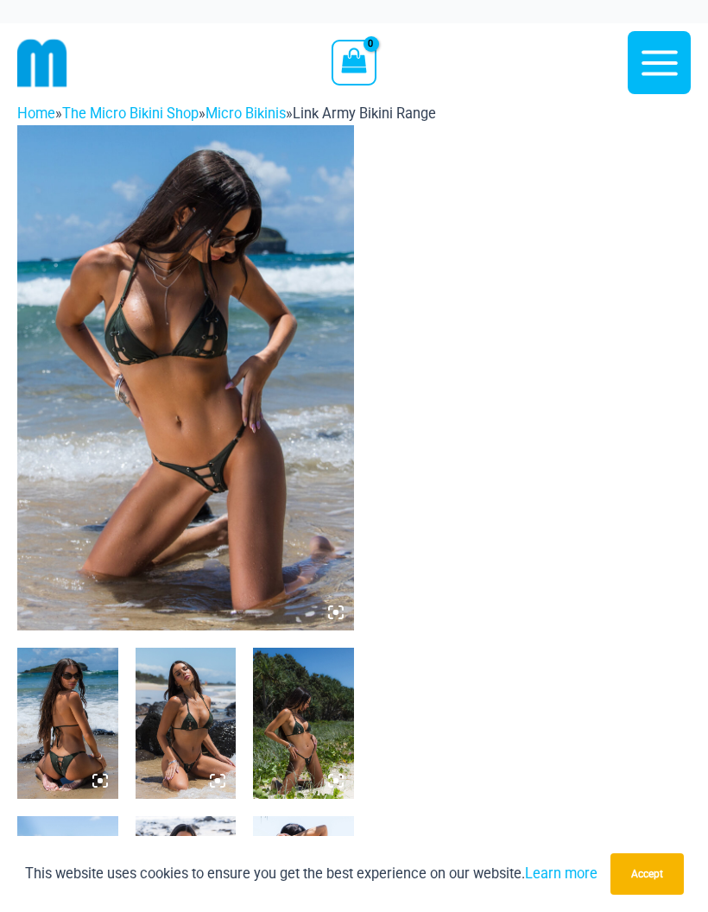
click at [326, 604] on img at bounding box center [185, 377] width 337 height 505
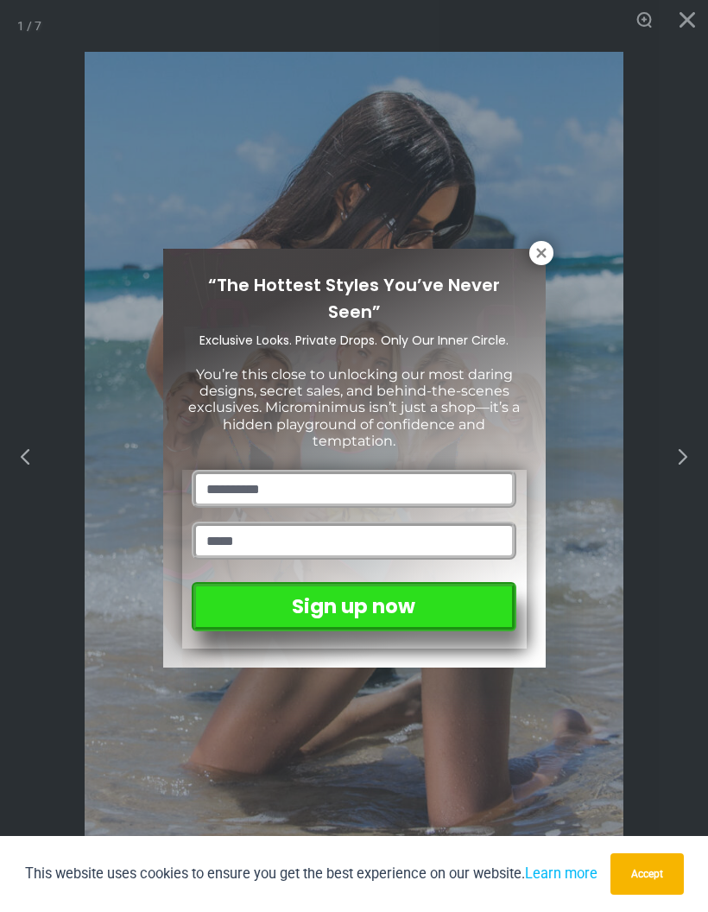
click at [546, 243] on button at bounding box center [541, 253] width 24 height 24
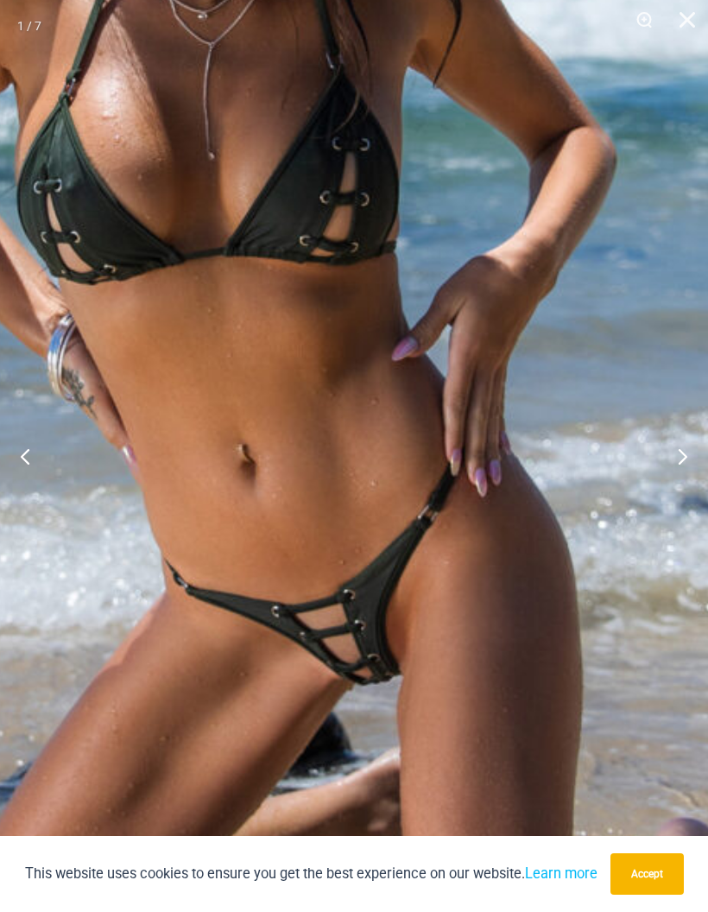
click at [566, 473] on img at bounding box center [269, 324] width 1051 height 1575
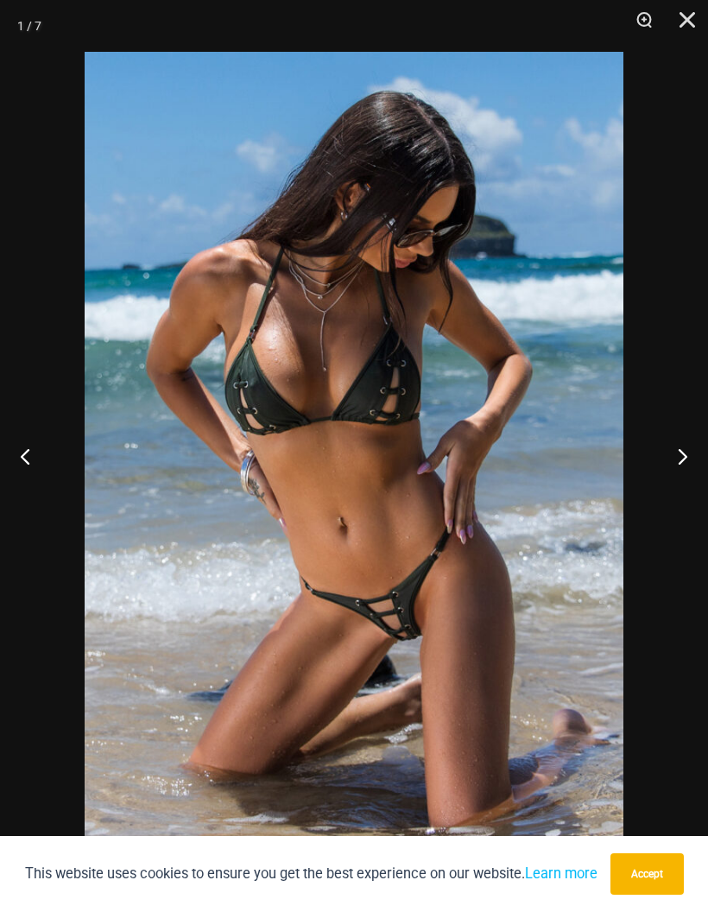
click at [679, 452] on button "Next" at bounding box center [675, 456] width 65 height 86
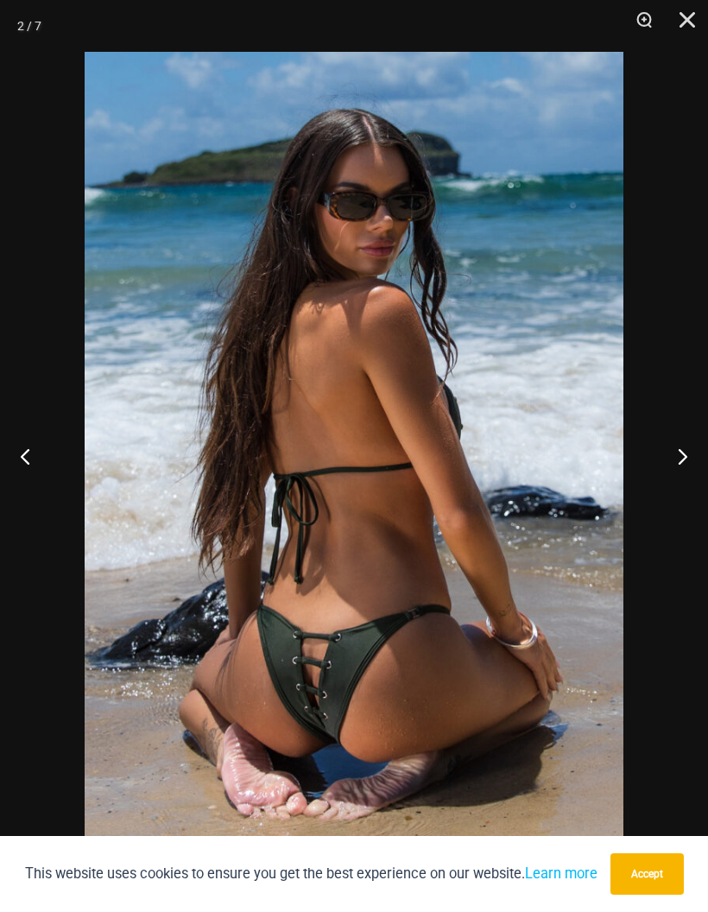
click at [680, 452] on button "Next" at bounding box center [675, 456] width 65 height 86
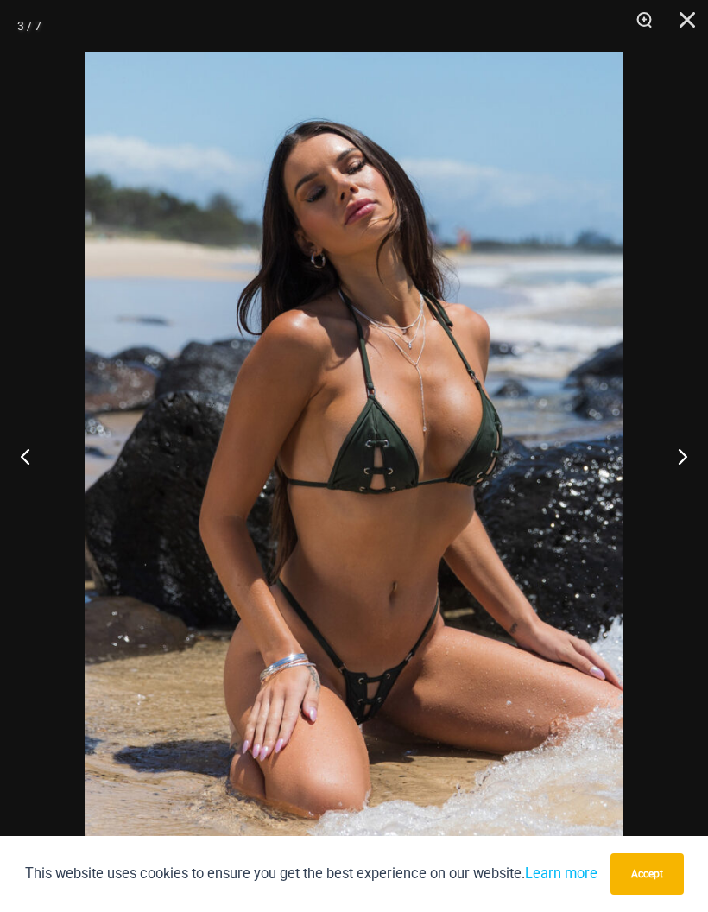
click at [684, 451] on button "Next" at bounding box center [675, 456] width 65 height 86
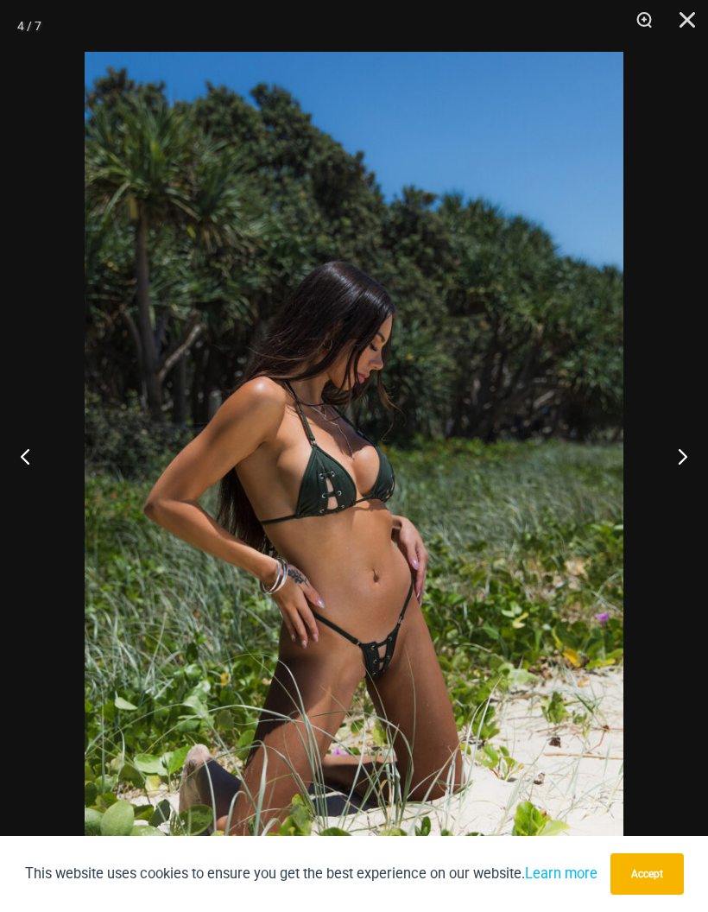
click at [684, 451] on button "Next" at bounding box center [675, 456] width 65 height 86
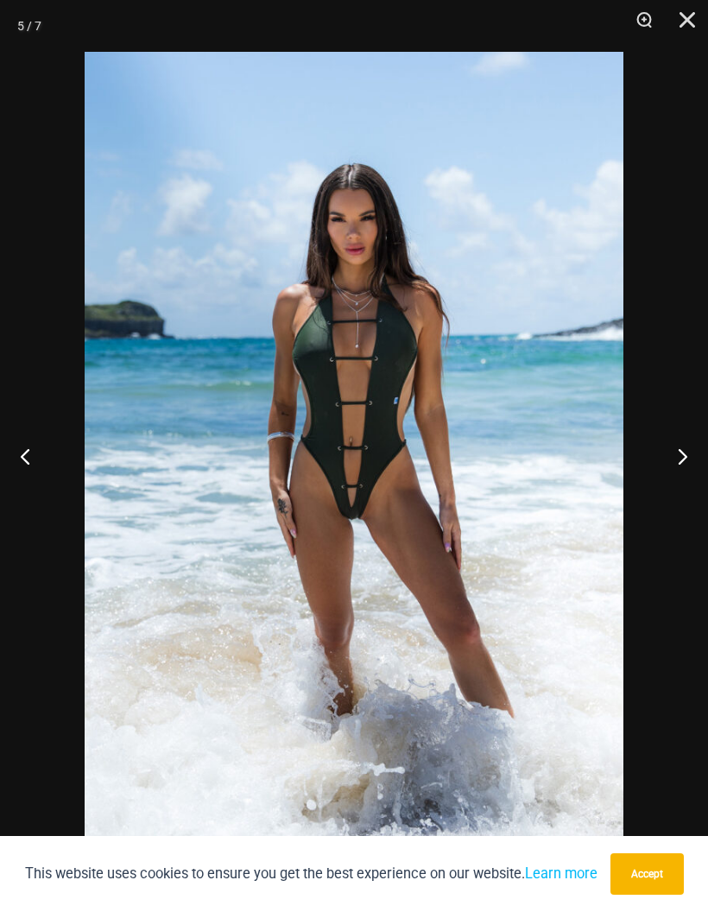
click at [687, 451] on button "Next" at bounding box center [675, 456] width 65 height 86
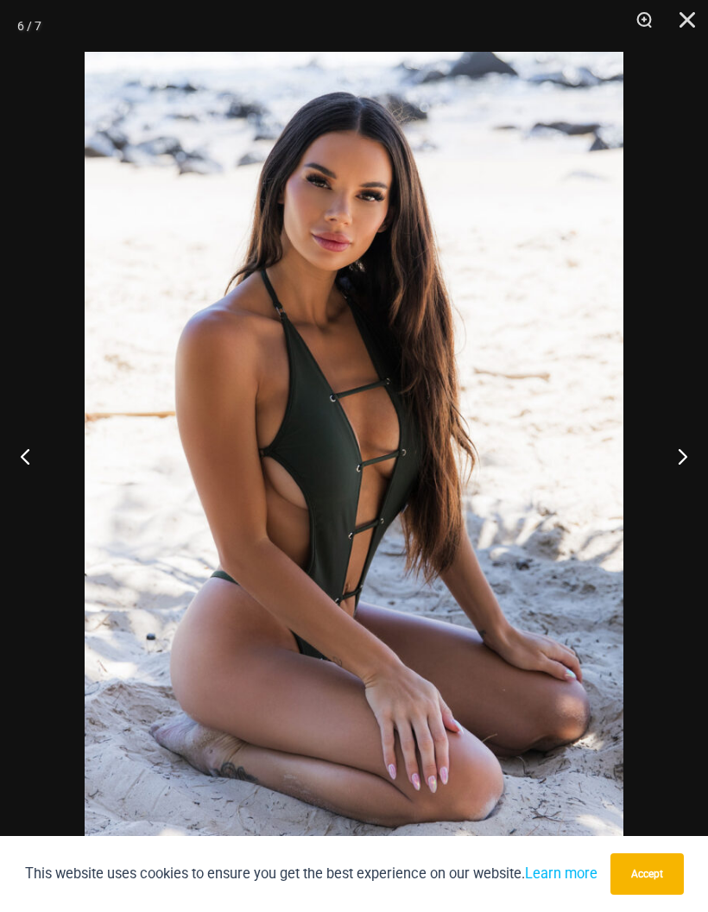
click at [689, 451] on button "Next" at bounding box center [675, 456] width 65 height 86
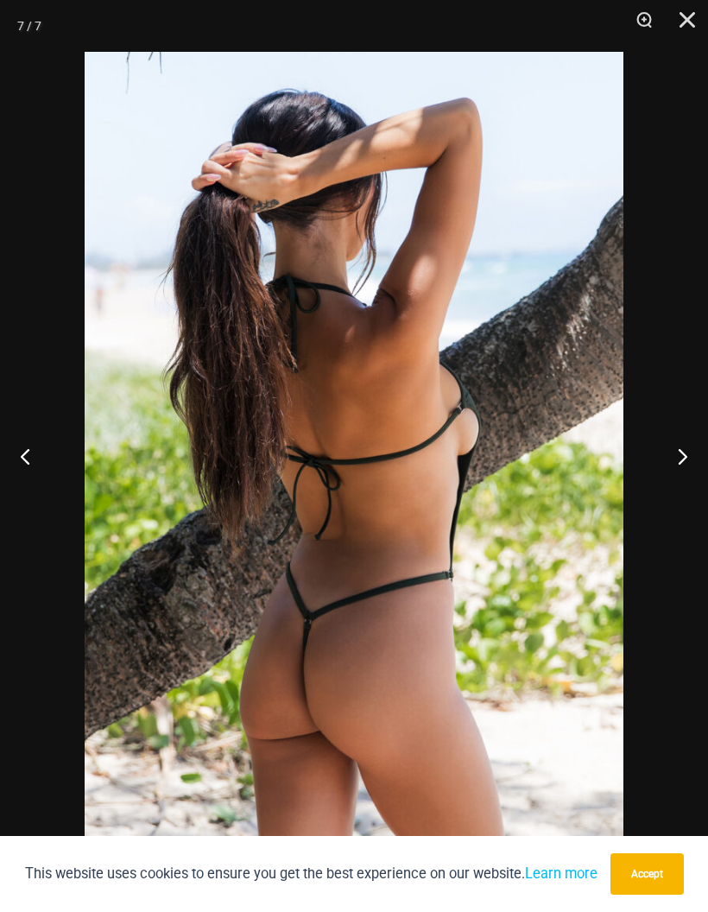
click at [692, 451] on button "Next" at bounding box center [675, 456] width 65 height 86
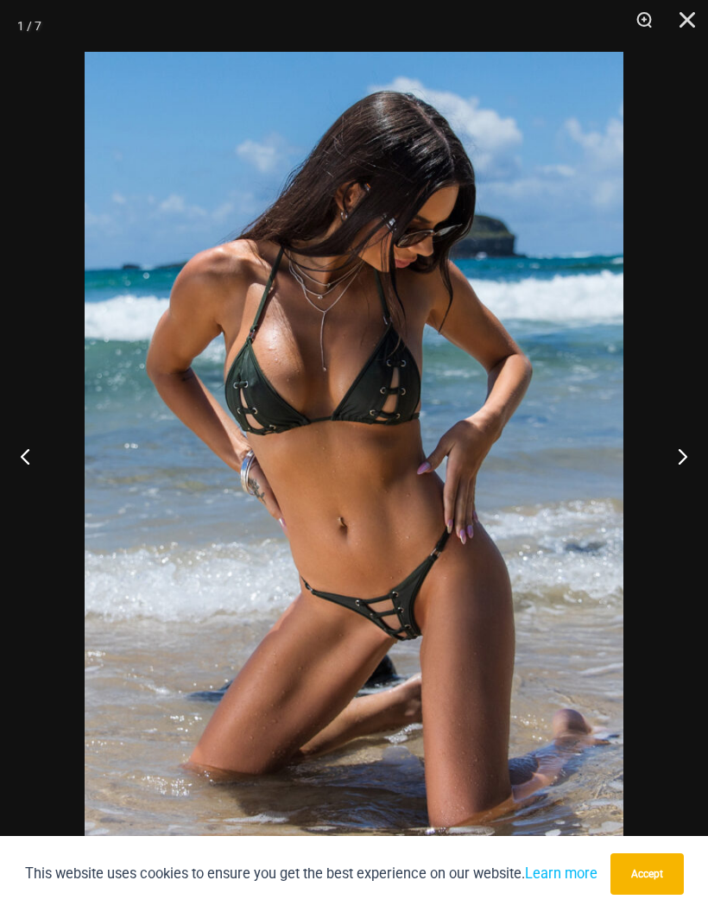
click at [698, 446] on button "Next" at bounding box center [675, 456] width 65 height 86
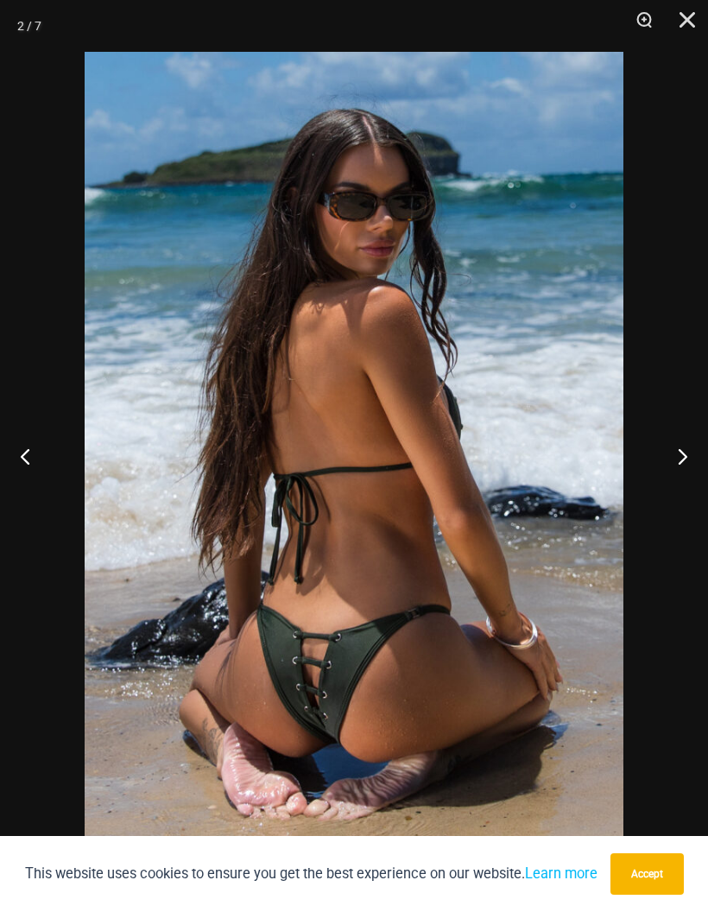
click at [697, 447] on button "Next" at bounding box center [675, 456] width 65 height 86
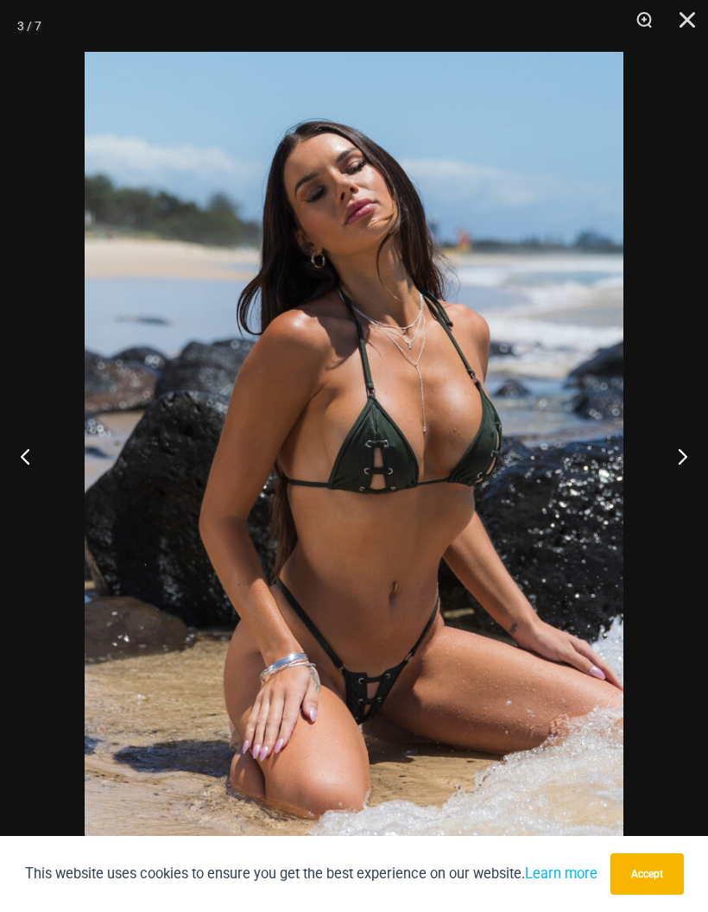
click at [698, 447] on button "Next" at bounding box center [675, 456] width 65 height 86
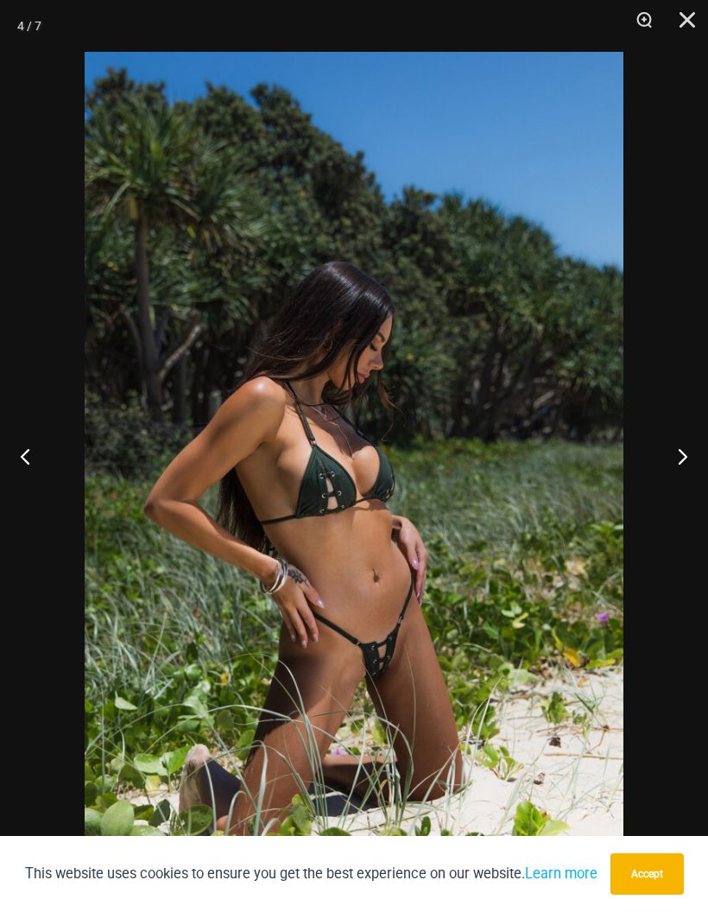
click at [698, 447] on button "Next" at bounding box center [675, 456] width 65 height 86
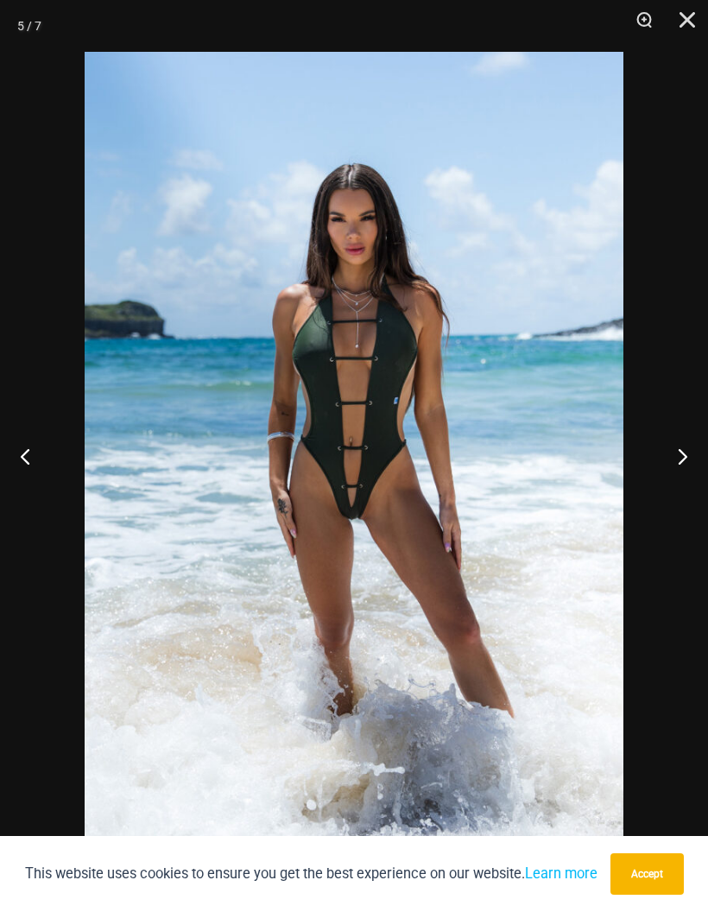
click at [699, 445] on button "Next" at bounding box center [675, 456] width 65 height 86
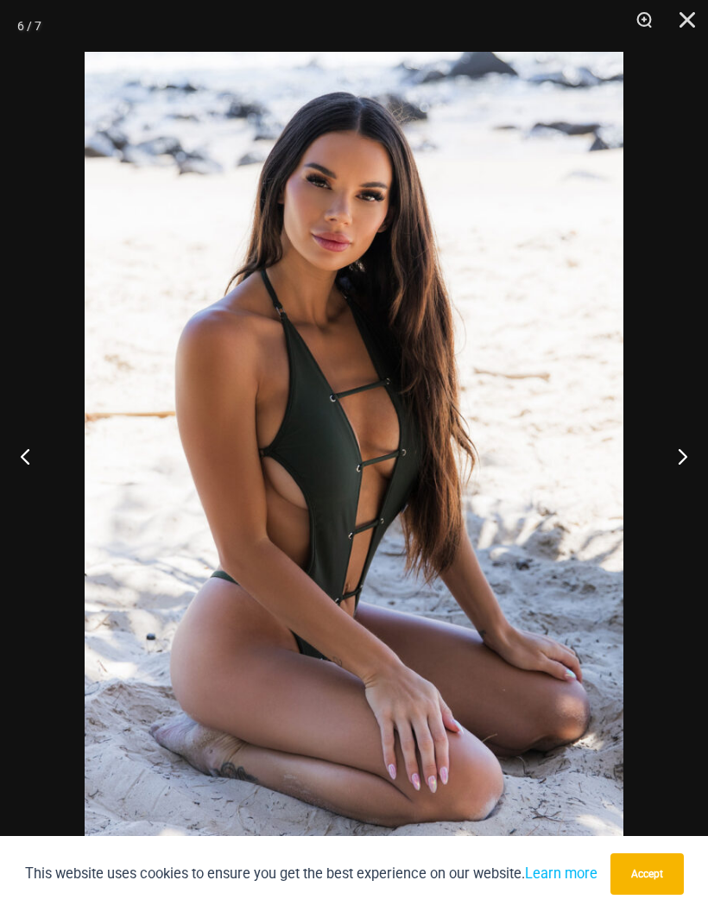
click at [698, 438] on button "Next" at bounding box center [675, 456] width 65 height 86
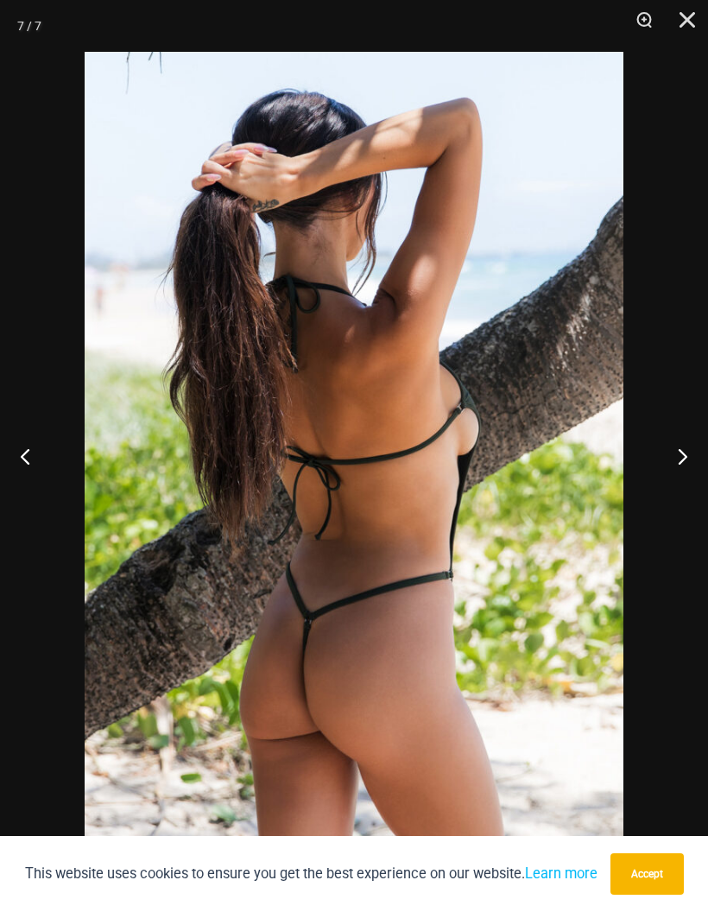
click at [698, 444] on button "Next" at bounding box center [675, 456] width 65 height 86
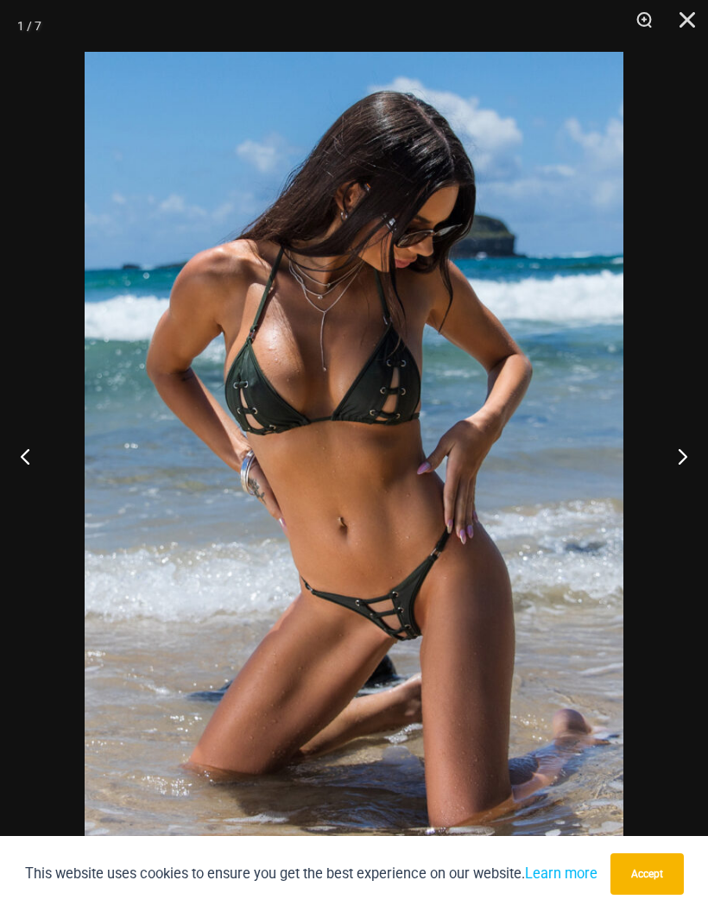
click at [697, 440] on button "Next" at bounding box center [675, 456] width 65 height 86
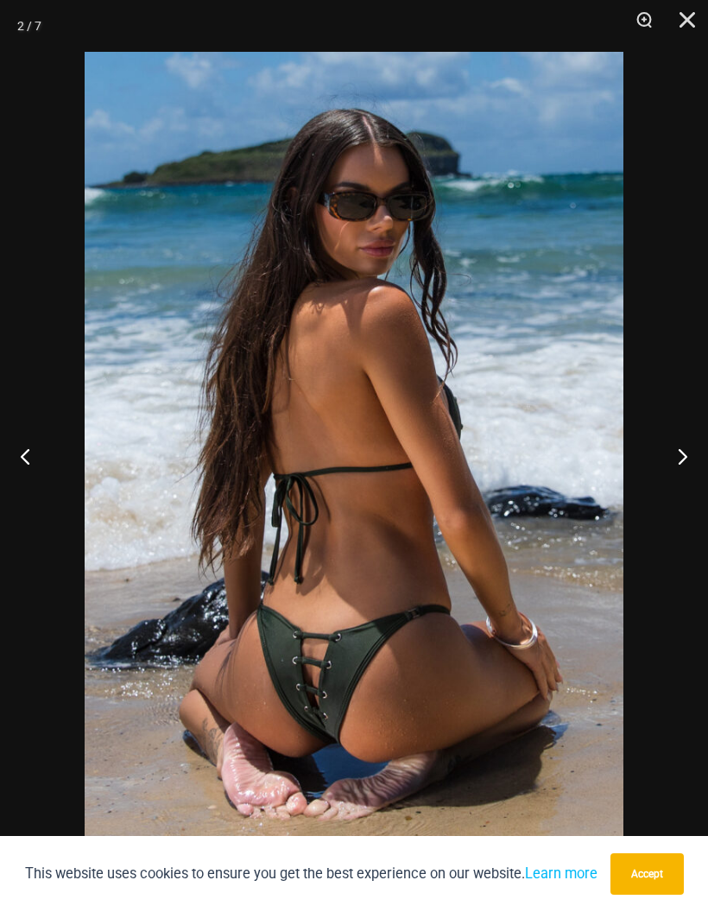
click at [691, 443] on button "Next" at bounding box center [675, 456] width 65 height 86
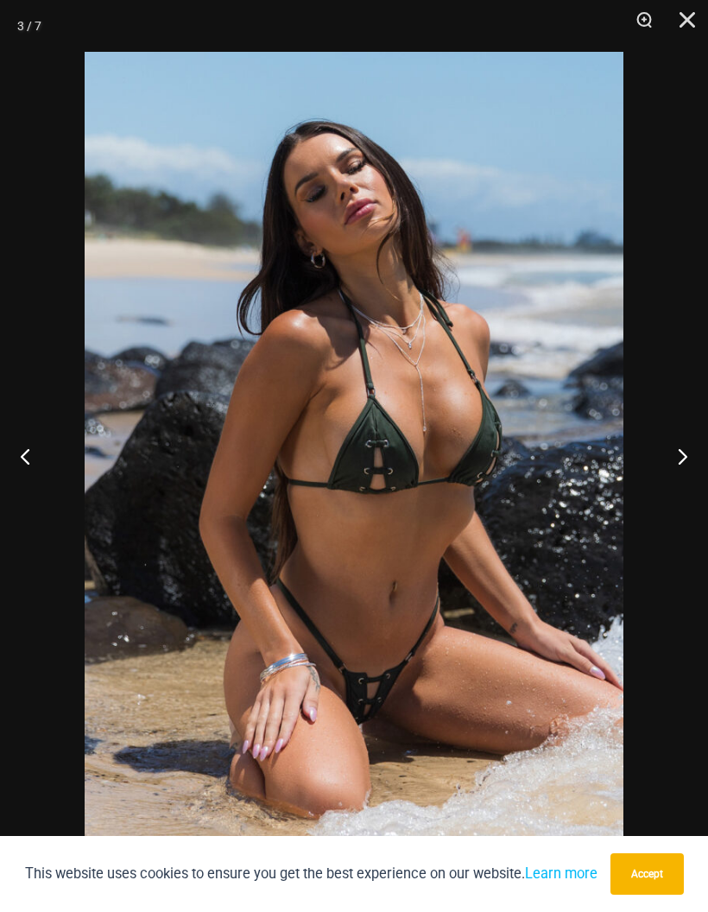
click at [696, 445] on button "Next" at bounding box center [675, 456] width 65 height 86
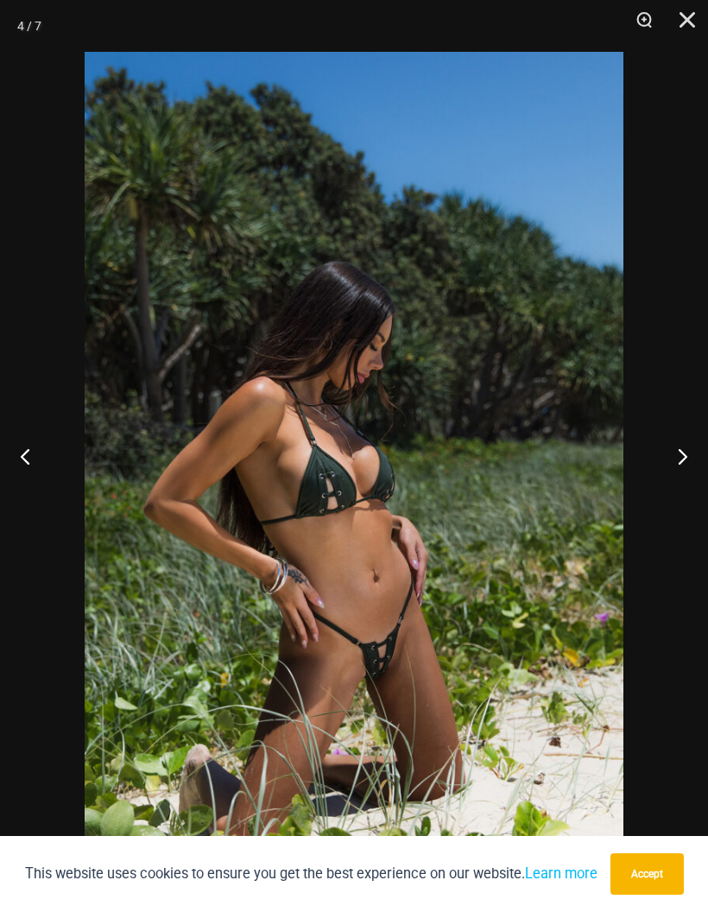
click at [698, 445] on button "Next" at bounding box center [675, 456] width 65 height 86
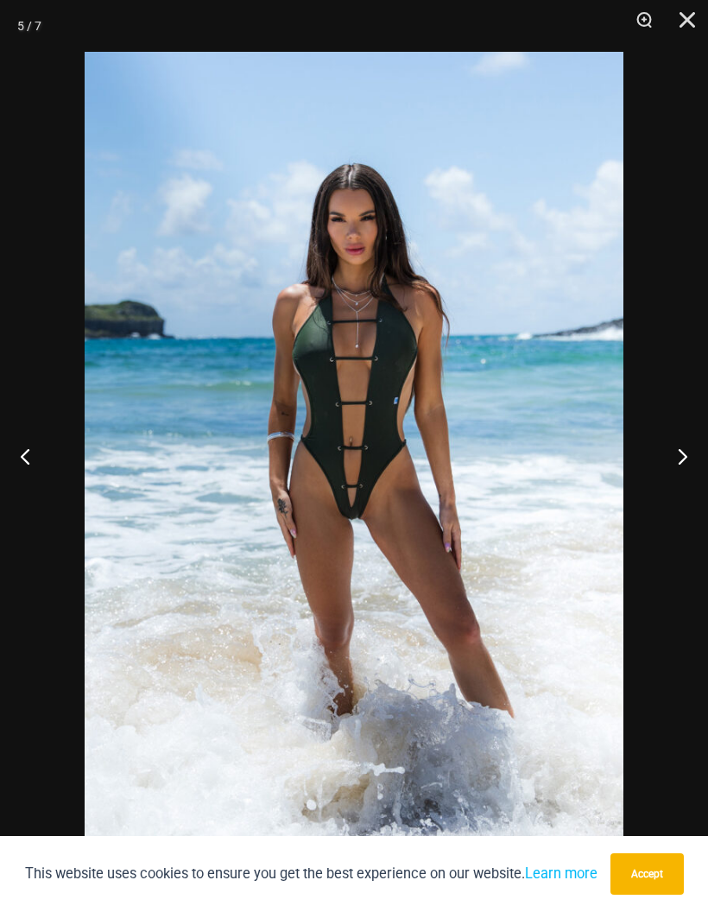
click at [698, 443] on button "Next" at bounding box center [675, 456] width 65 height 86
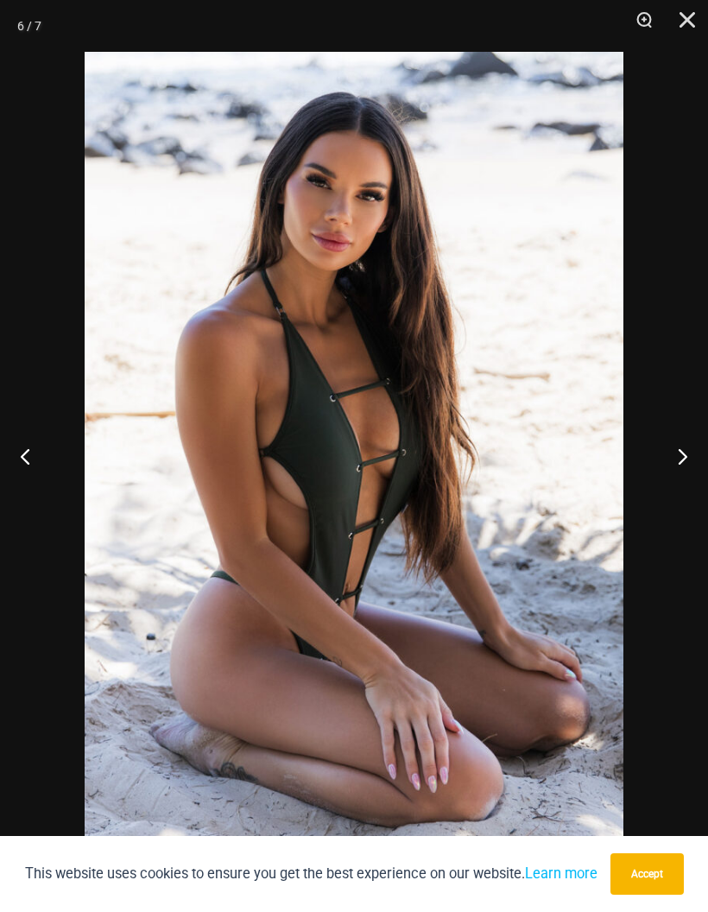
click at [699, 445] on button "Next" at bounding box center [675, 456] width 65 height 86
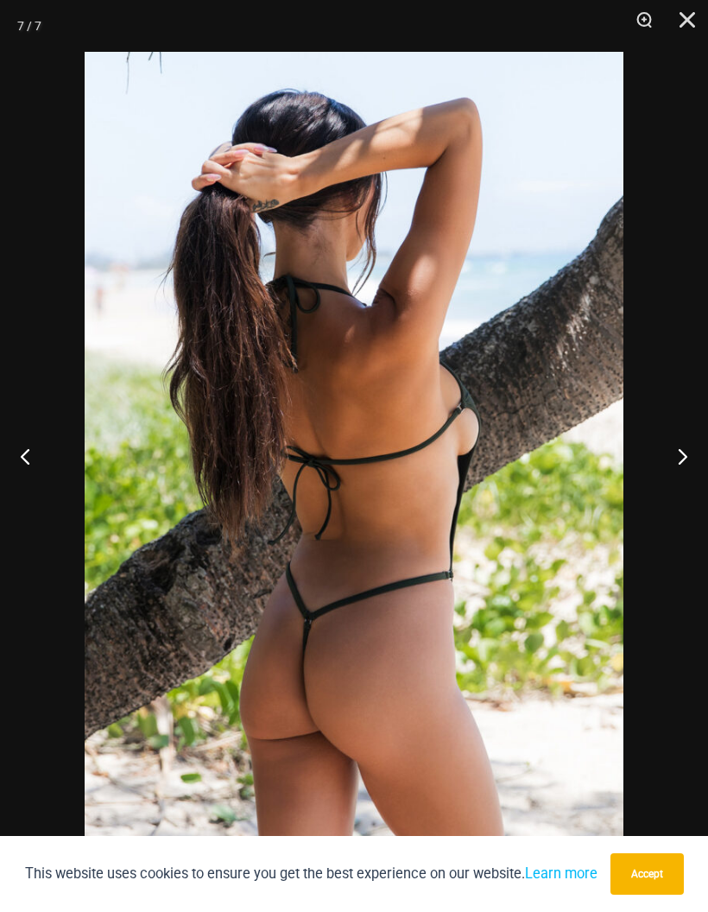
click at [700, 444] on button "Next" at bounding box center [675, 456] width 65 height 86
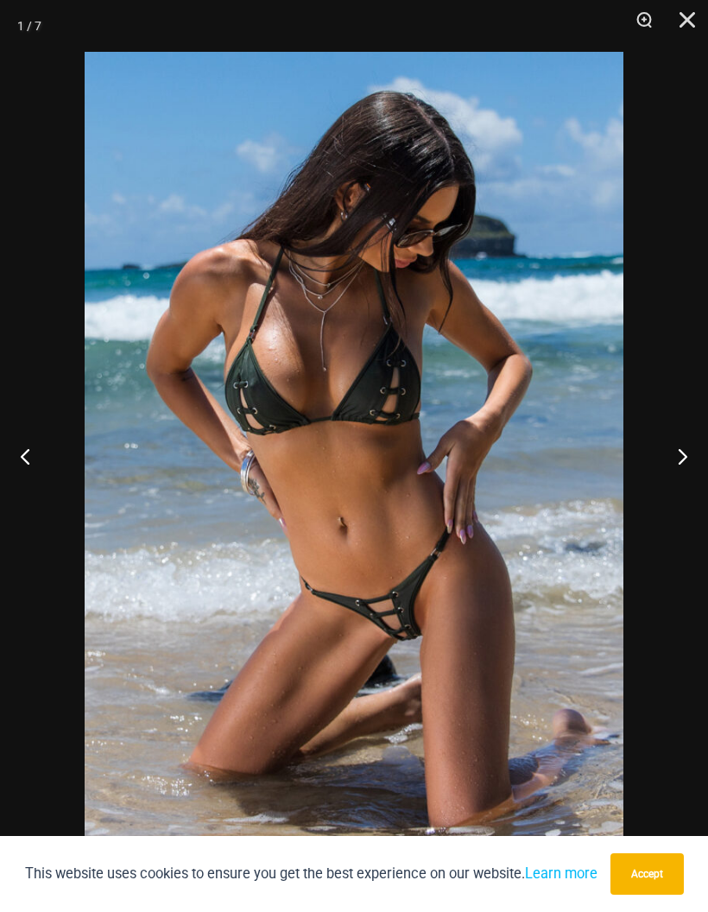
click at [696, 443] on button "Next" at bounding box center [675, 456] width 65 height 86
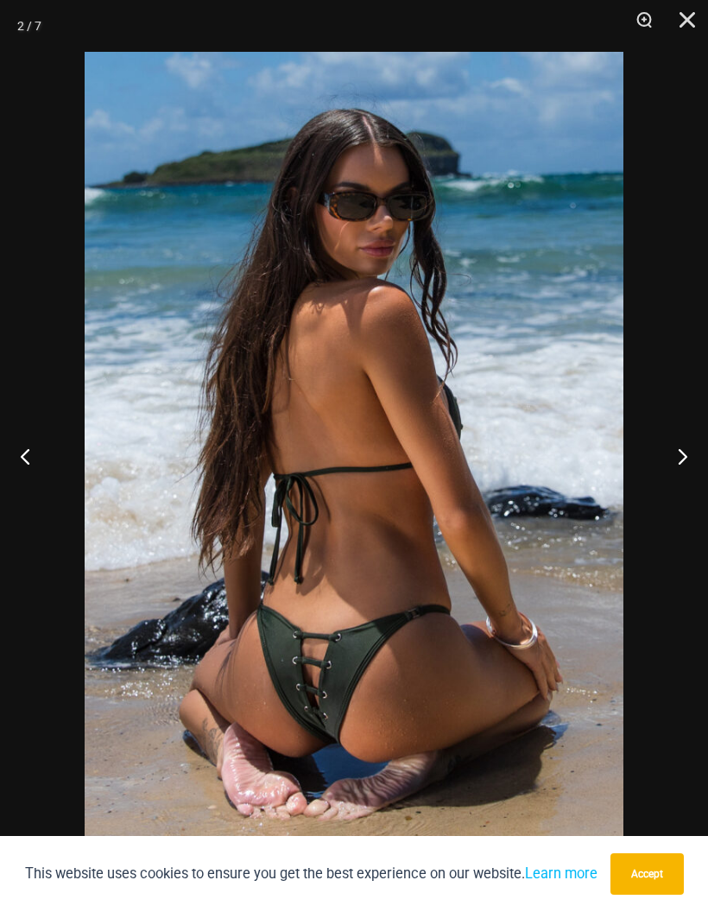
click at [693, 441] on button "Next" at bounding box center [675, 456] width 65 height 86
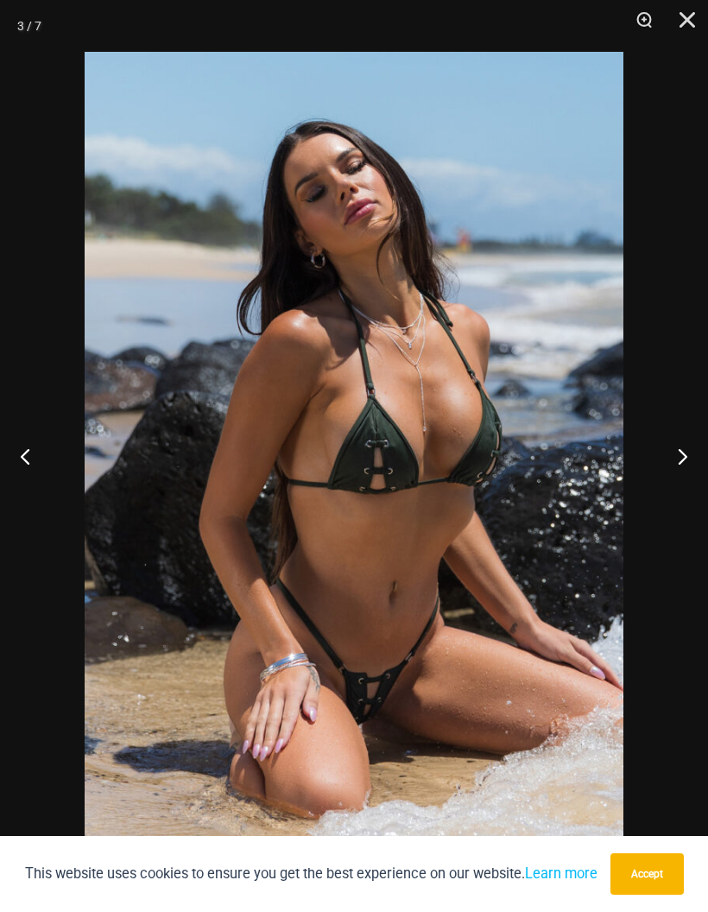
click at [692, 441] on button "Next" at bounding box center [675, 456] width 65 height 86
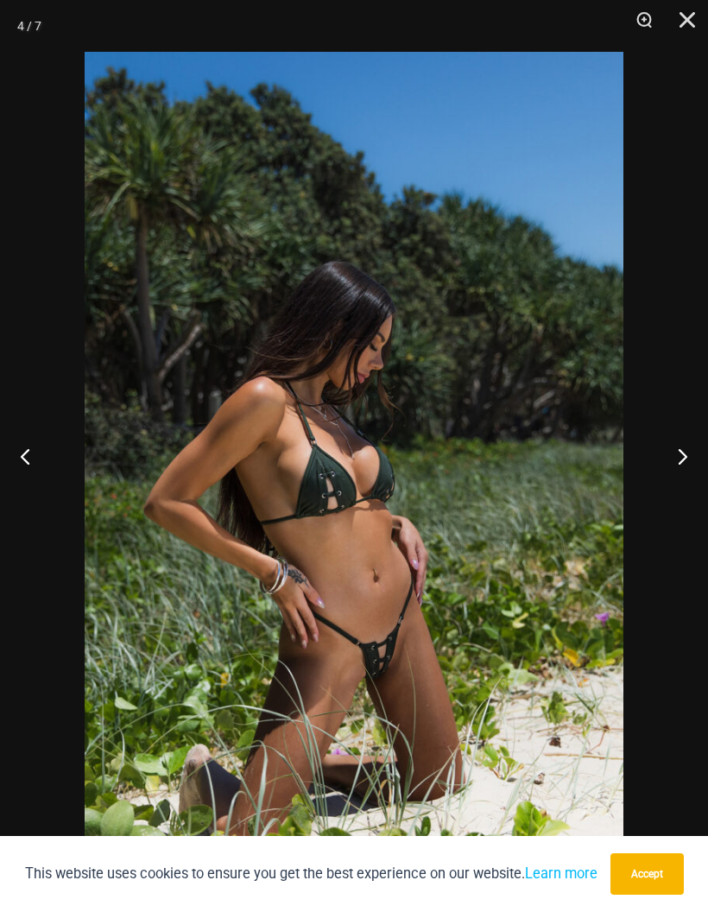
click at [679, 18] on button "Close" at bounding box center [681, 26] width 43 height 52
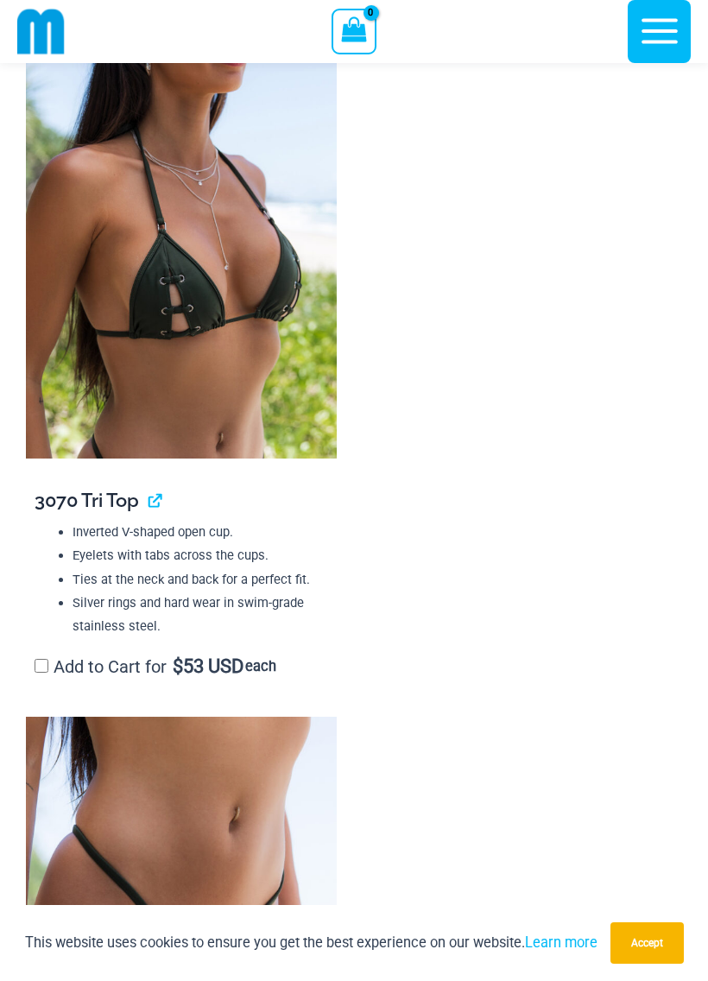
scroll to position [1714, 0]
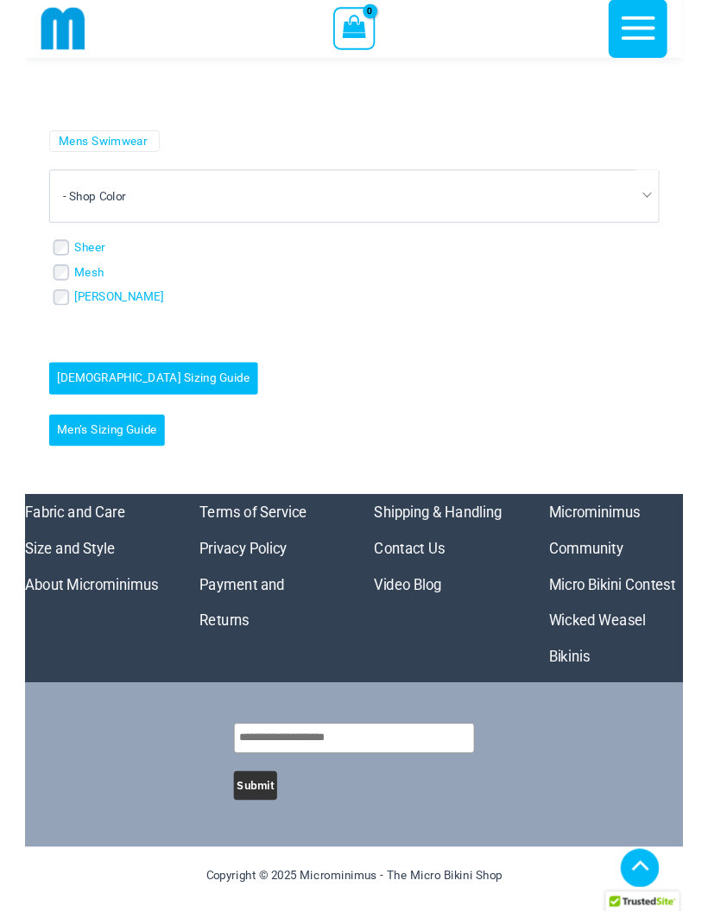
scroll to position [5099, 0]
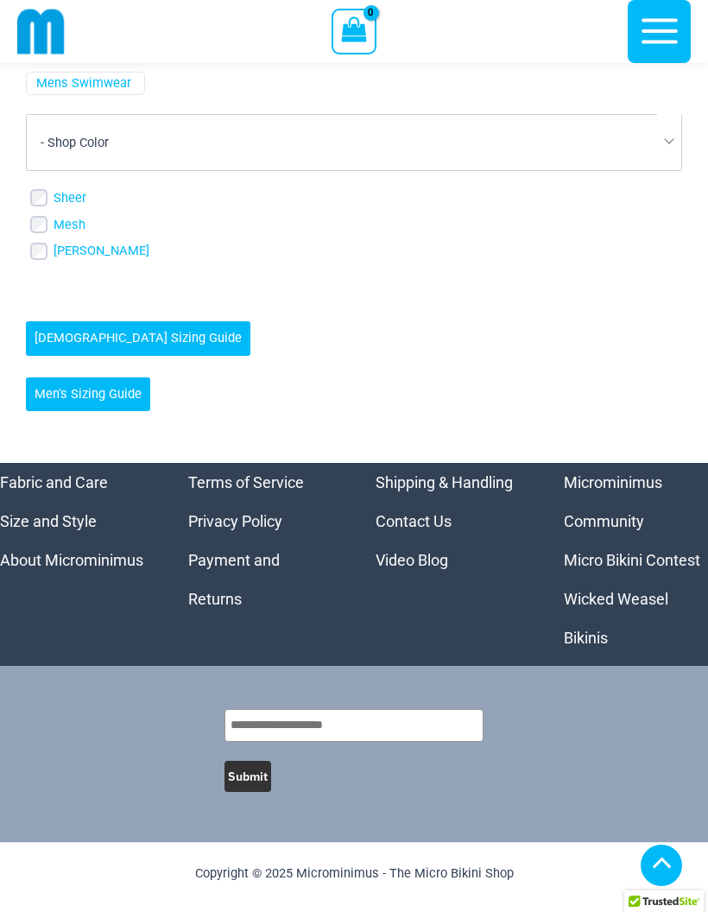
click at [622, 521] on link "Microminimus Community" at bounding box center [613, 501] width 98 height 57
